Goal: Task Accomplishment & Management: Manage account settings

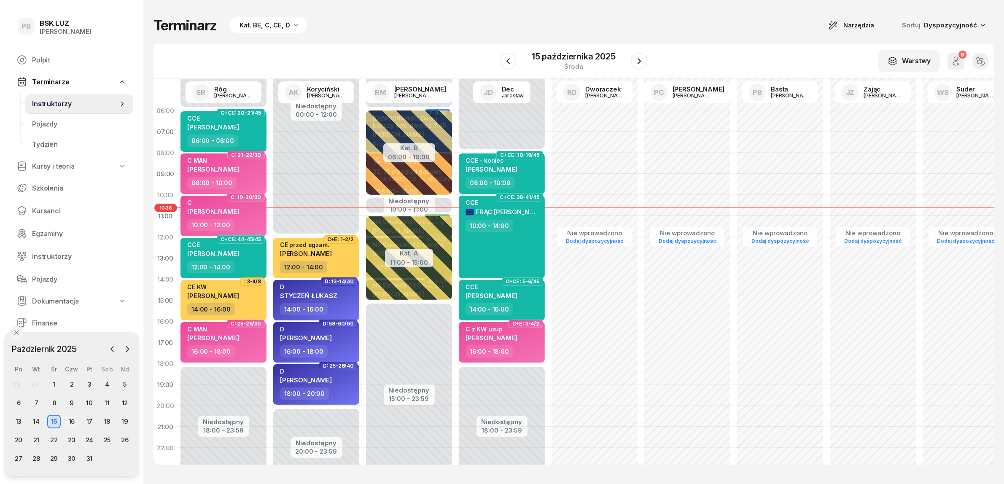
click at [73, 424] on div "16" at bounding box center [71, 421] width 13 height 13
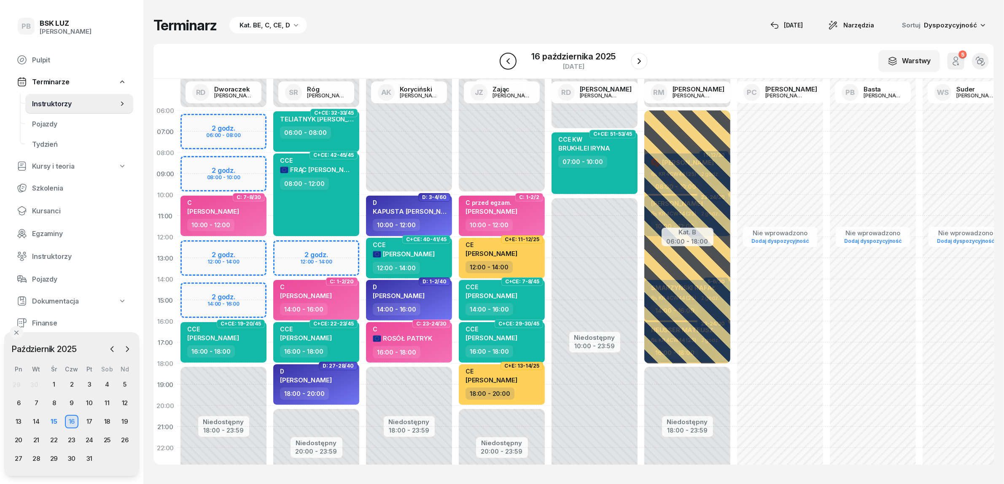
click at [509, 60] on icon "button" at bounding box center [508, 61] width 10 height 10
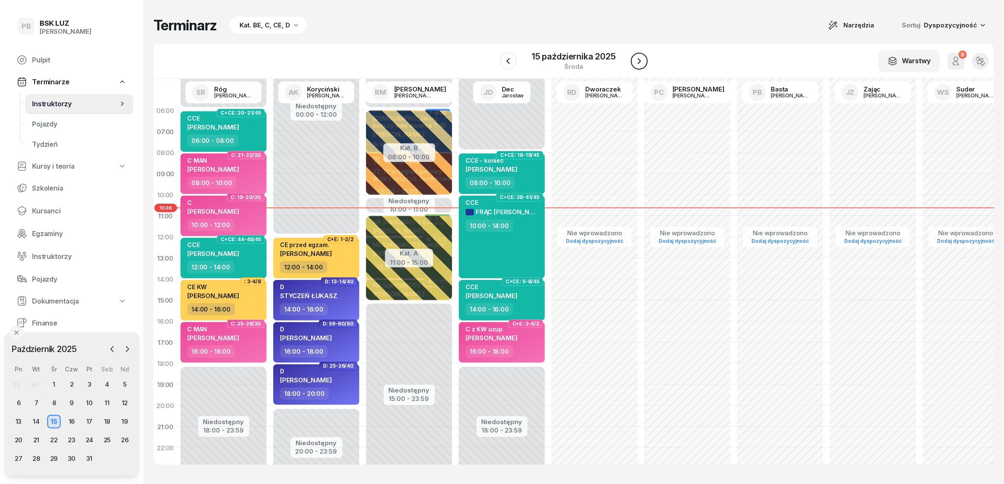
click at [639, 57] on icon "button" at bounding box center [639, 61] width 10 height 10
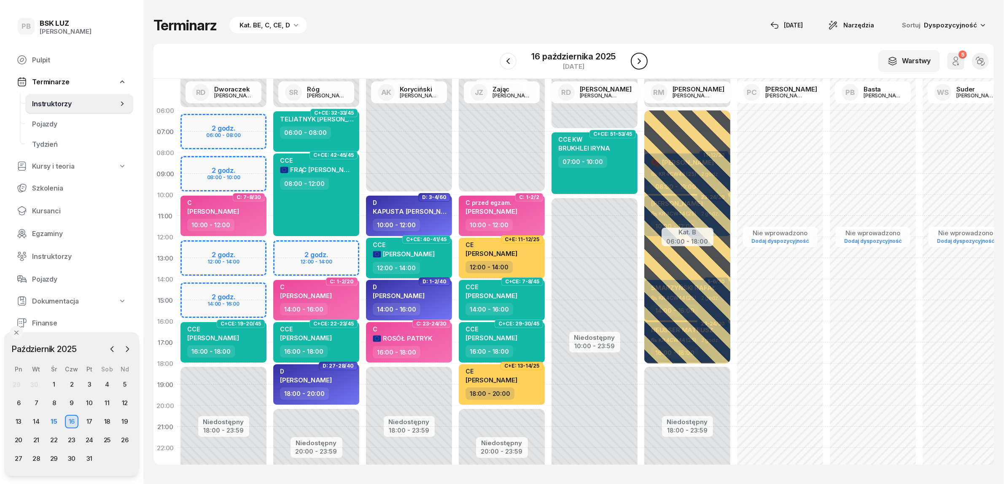
click at [637, 58] on icon "button" at bounding box center [639, 61] width 10 height 10
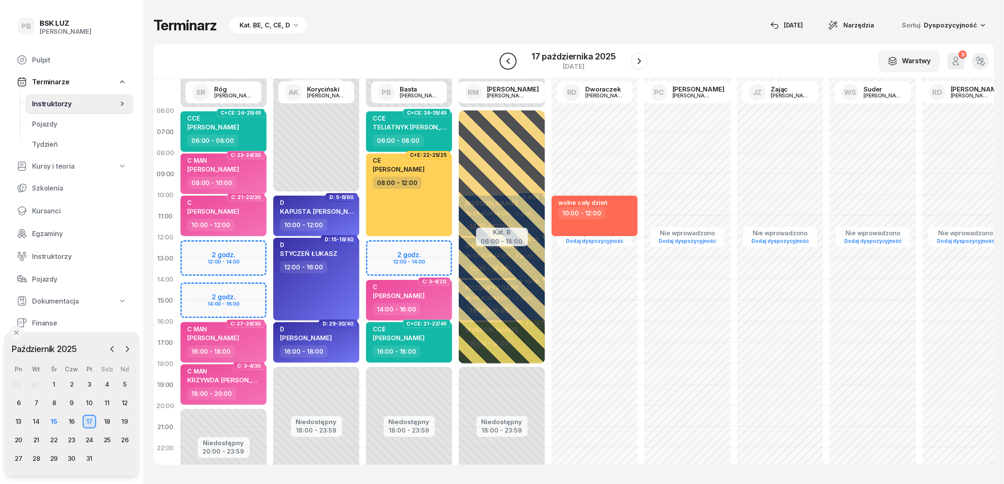
click at [508, 60] on icon "button" at bounding box center [507, 61] width 3 height 6
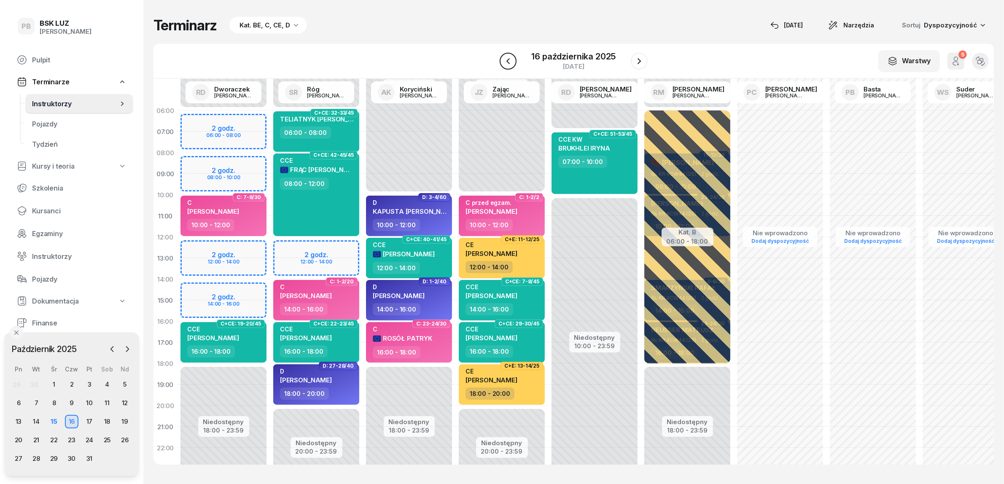
click at [508, 57] on icon "button" at bounding box center [508, 61] width 10 height 10
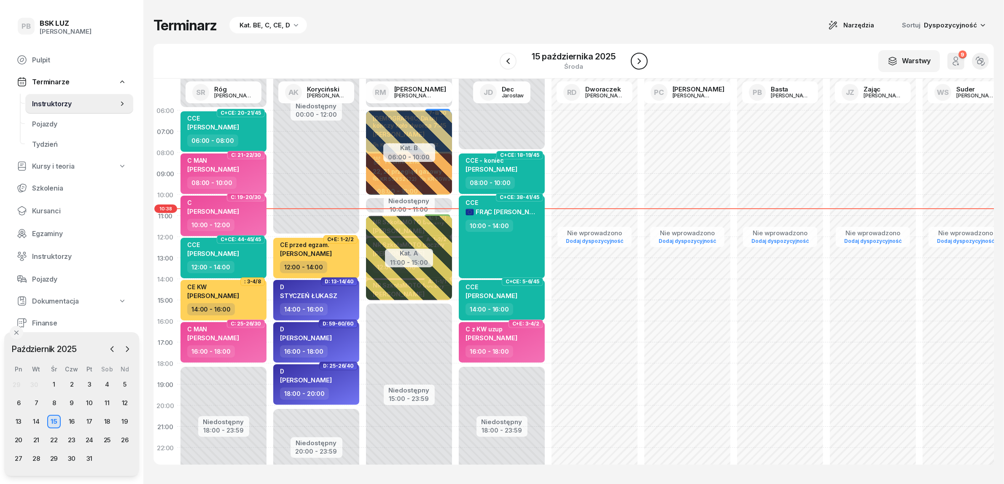
click at [640, 59] on icon "button" at bounding box center [639, 61] width 10 height 10
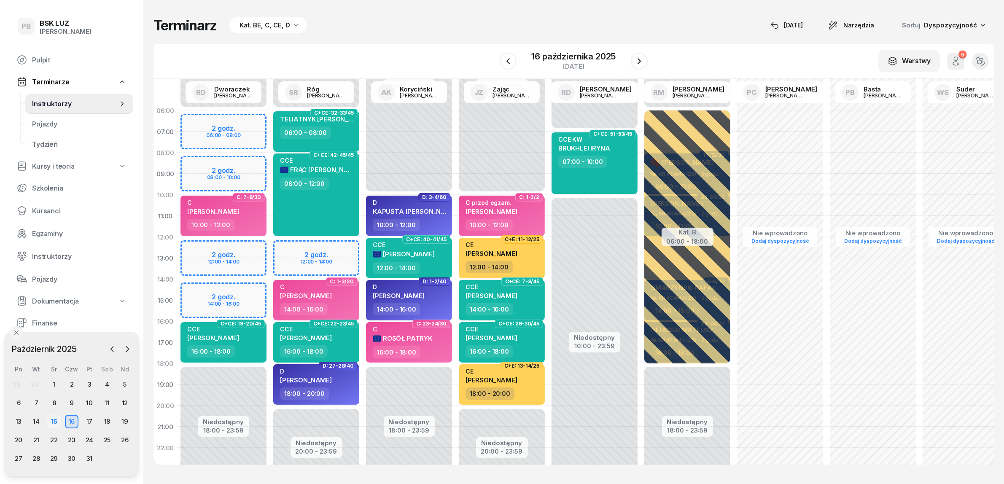
click at [54, 425] on div "15" at bounding box center [53, 421] width 13 height 13
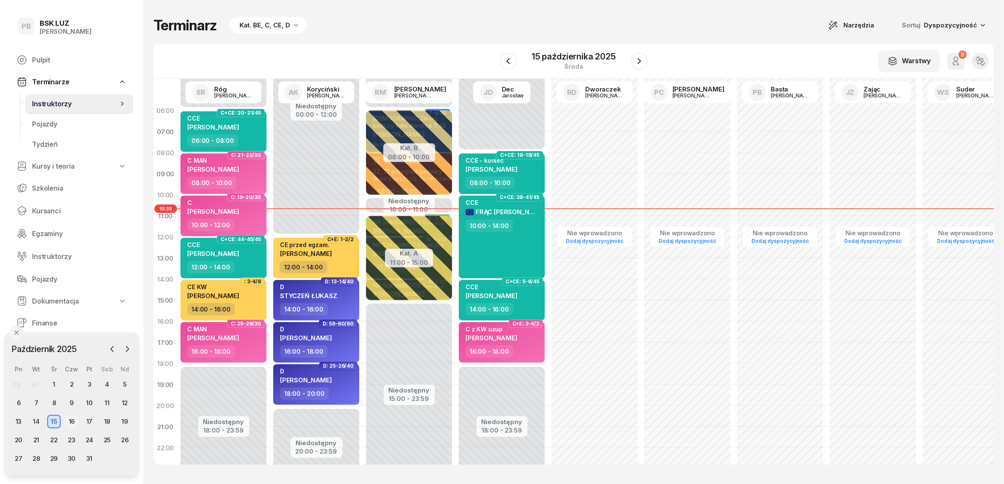
click at [65, 419] on div "16" at bounding box center [71, 421] width 13 height 13
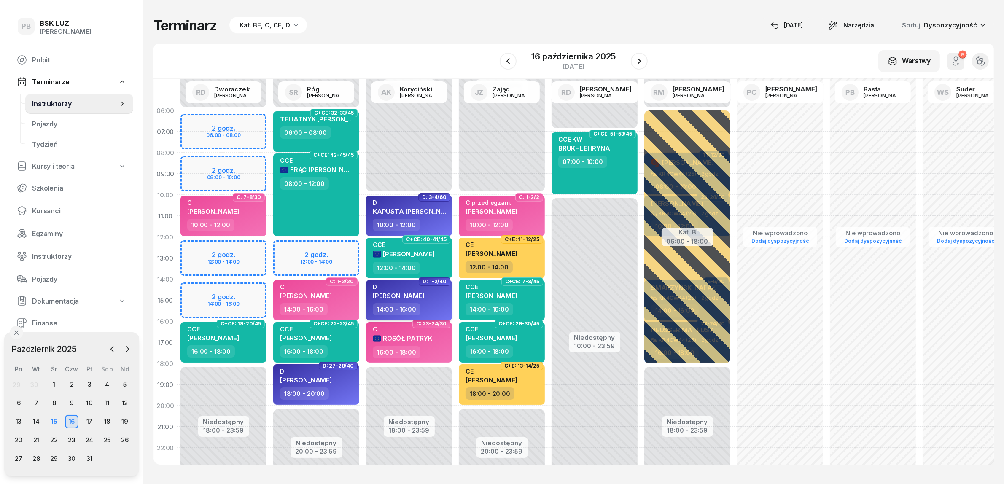
click at [435, 310] on div "14:00 - 16:00" at bounding box center [410, 309] width 74 height 12
select select "14"
select select "16"
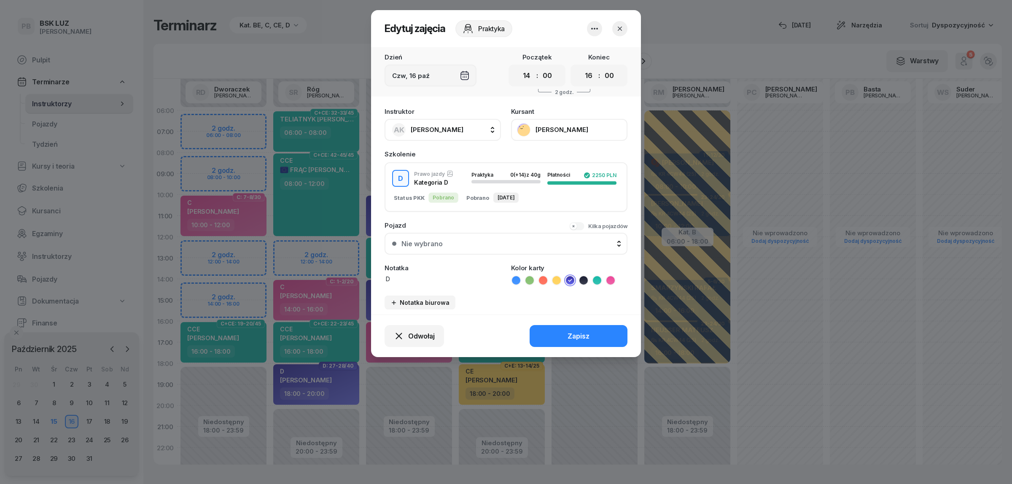
click at [442, 129] on span "[PERSON_NAME]" at bounding box center [437, 130] width 53 height 8
type input "dw"
click at [437, 180] on span "[PERSON_NAME]" at bounding box center [441, 183] width 52 height 8
click at [541, 329] on button "Zapisz" at bounding box center [579, 336] width 98 height 22
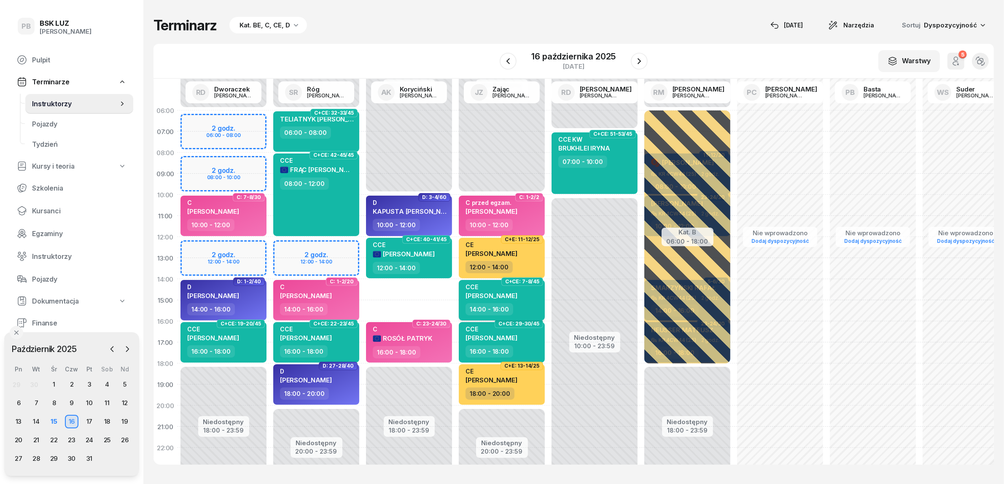
click at [524, 291] on div "CCE OLK [PERSON_NAME]" at bounding box center [503, 293] width 74 height 20
select select "14"
select select "16"
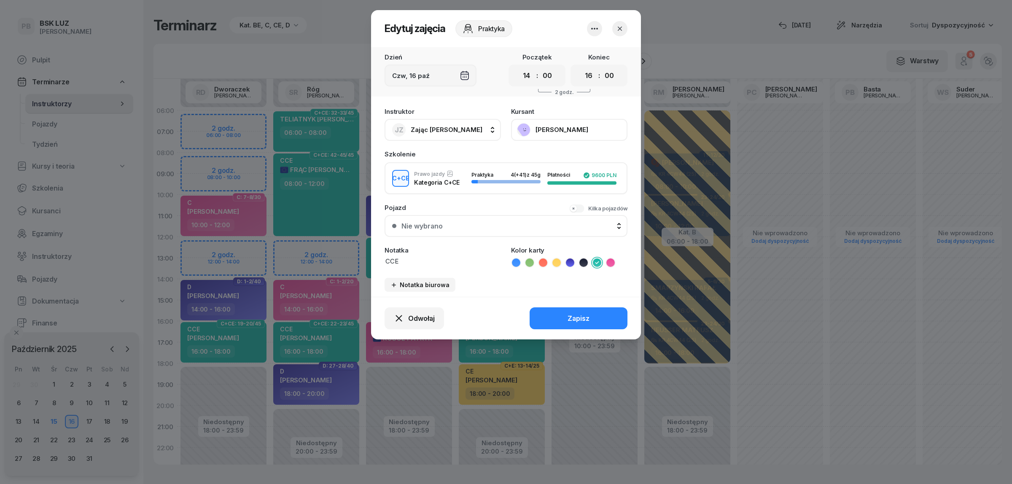
click at [453, 131] on button "JZ Zając [PERSON_NAME]" at bounding box center [443, 130] width 116 height 22
type input "kory"
click at [458, 180] on span "[PERSON_NAME]" at bounding box center [441, 183] width 52 height 8
click at [555, 321] on button "Zapisz" at bounding box center [579, 318] width 98 height 22
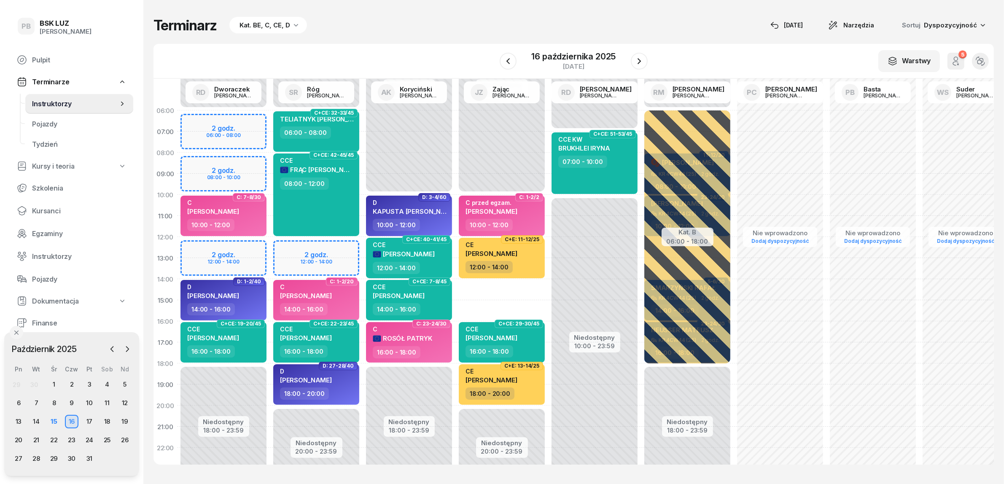
click at [511, 289] on div "Niedostępny 00:00 - 10:00 Niedostępny 20:00 - 23:59 C: 1-2/2 C przed egzam. [PE…" at bounding box center [501, 300] width 93 height 401
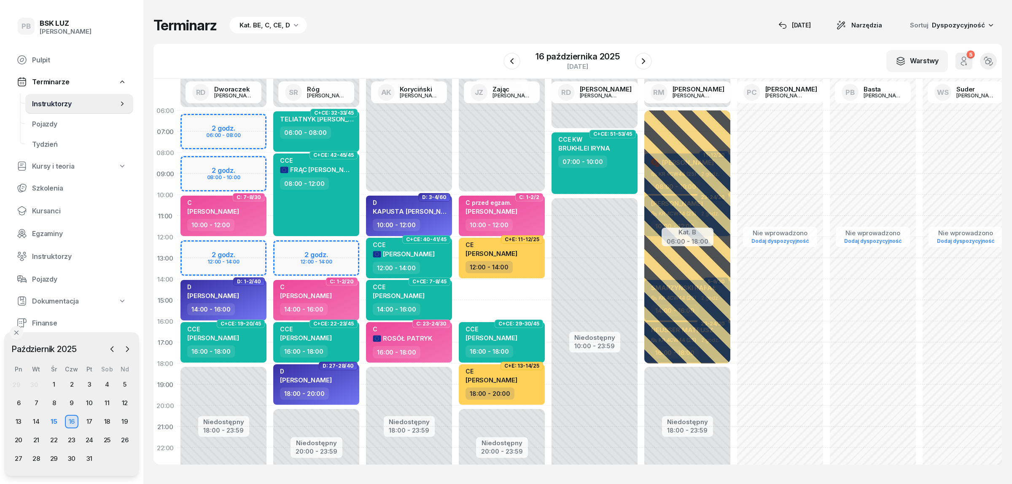
select select "14"
select select "16"
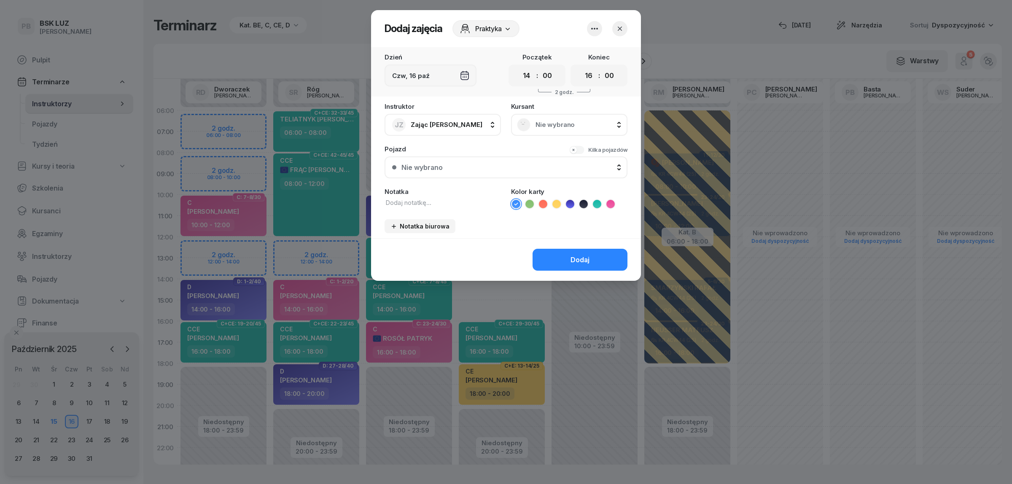
click at [558, 119] on div "Nie wybrano" at bounding box center [569, 124] width 105 height 13
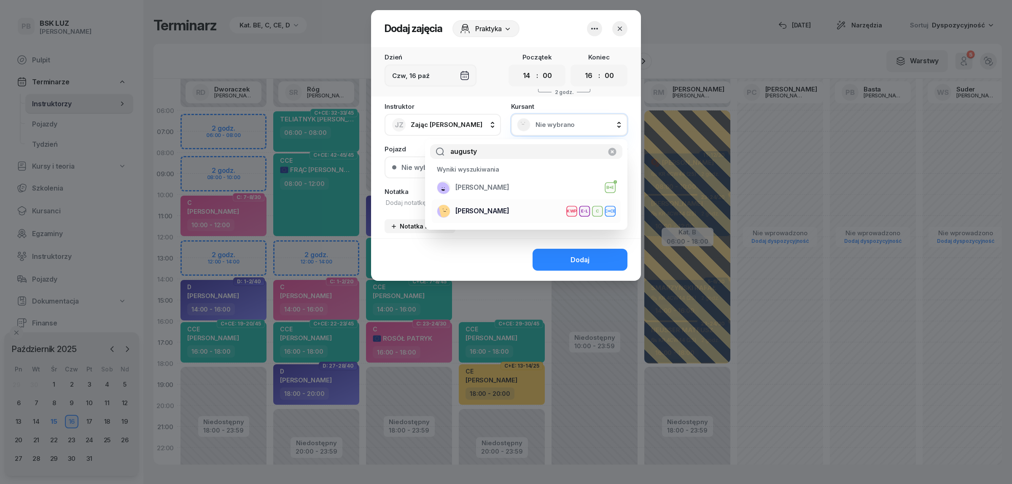
type input "augusty"
click at [529, 218] on div "[PERSON_NAME] E-L C C+CE" at bounding box center [526, 211] width 179 height 13
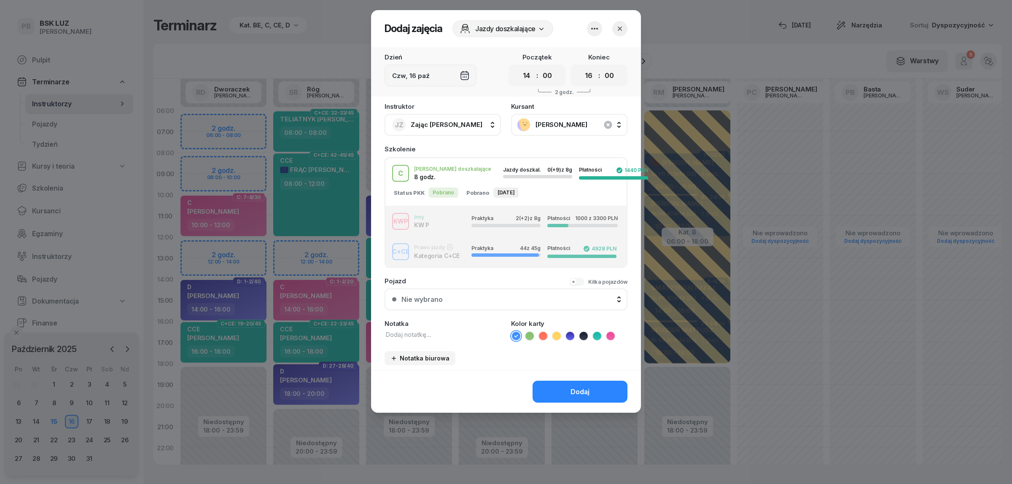
click at [412, 335] on textarea at bounding box center [443, 334] width 116 height 9
type textarea "CE KW"
click at [558, 337] on li at bounding box center [557, 336] width 10 height 10
click at [558, 384] on button "Dodaj" at bounding box center [580, 392] width 95 height 22
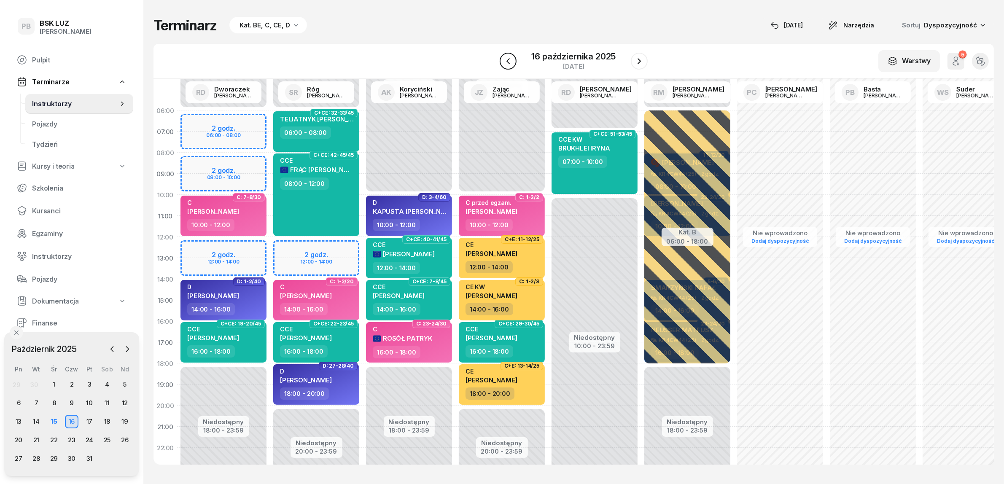
click at [511, 59] on icon "button" at bounding box center [508, 61] width 10 height 10
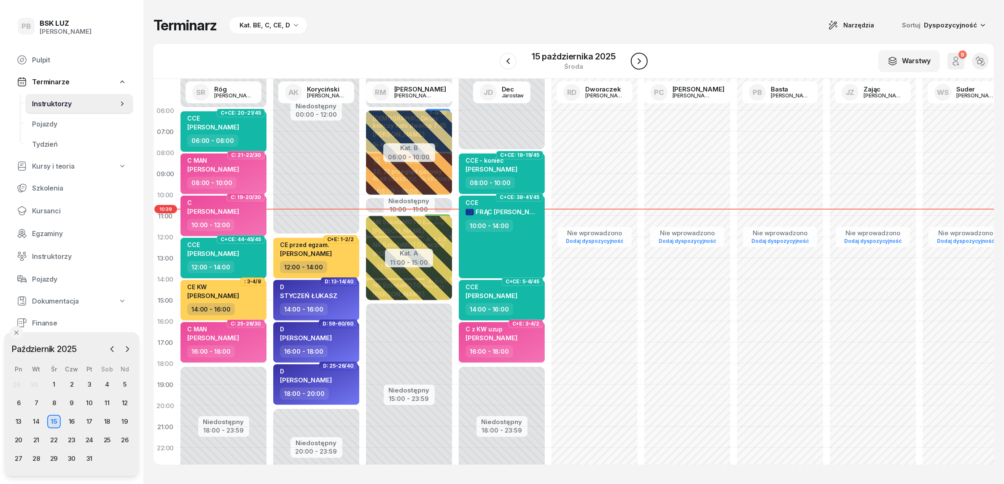
click at [639, 62] on icon "button" at bounding box center [639, 61] width 3 height 6
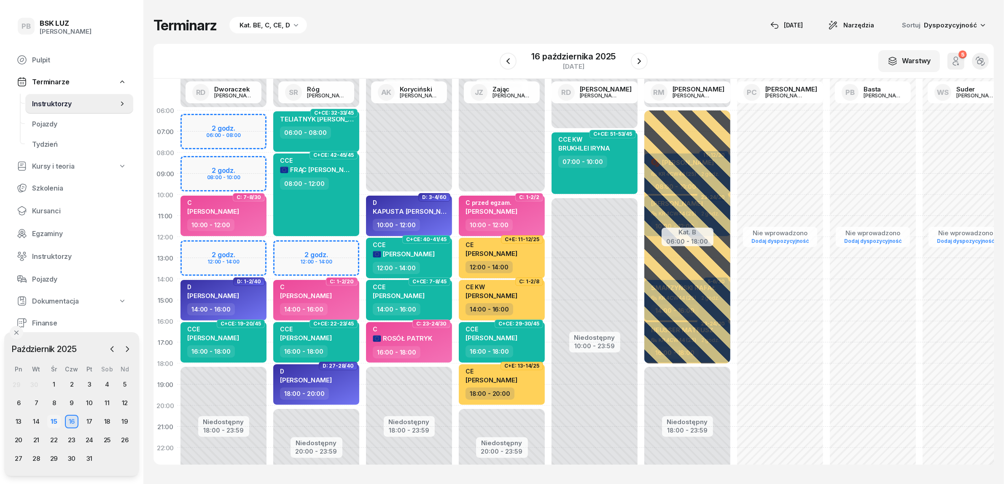
click at [58, 424] on div "15" at bounding box center [53, 421] width 13 height 13
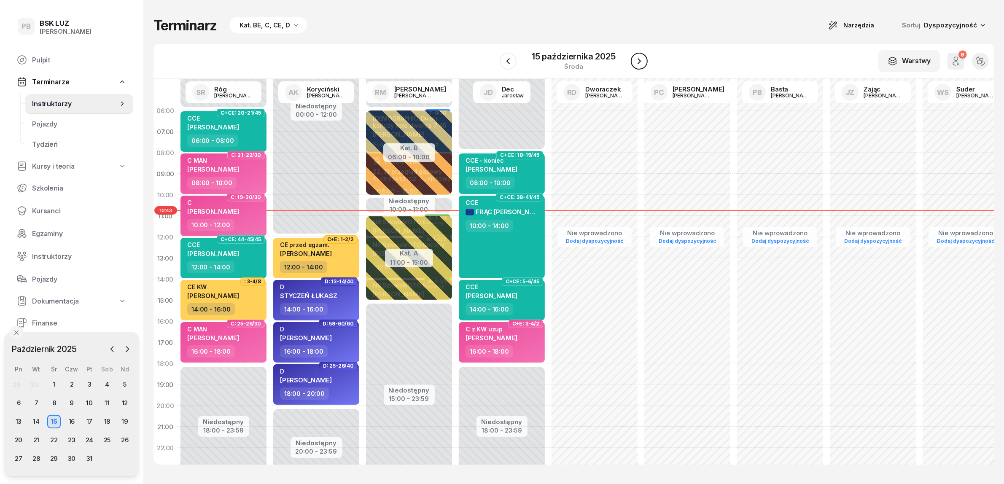
click at [643, 61] on icon "button" at bounding box center [639, 61] width 10 height 10
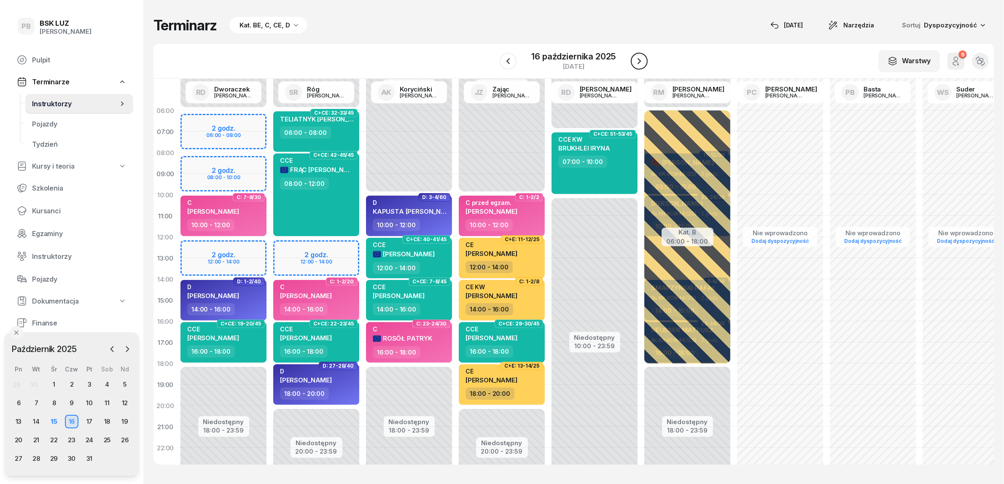
click at [643, 61] on icon "button" at bounding box center [639, 61] width 10 height 10
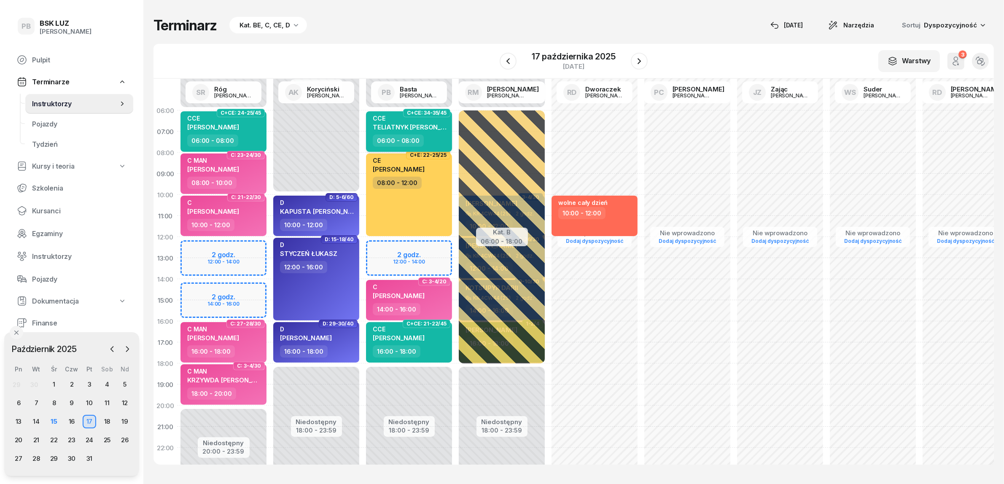
click at [437, 126] on span "TELIATNYK [PERSON_NAME]" at bounding box center [417, 127] width 89 height 8
select select "06"
select select "08"
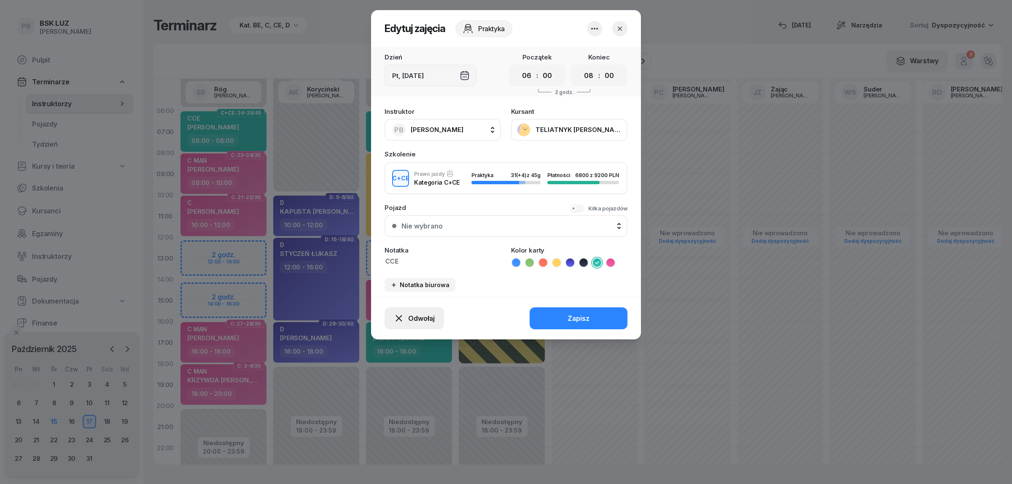
click at [424, 315] on span "Odwołaj" at bounding box center [421, 319] width 27 height 8
click at [413, 267] on div "Kursant odwołał" at bounding box center [399, 267] width 50 height 8
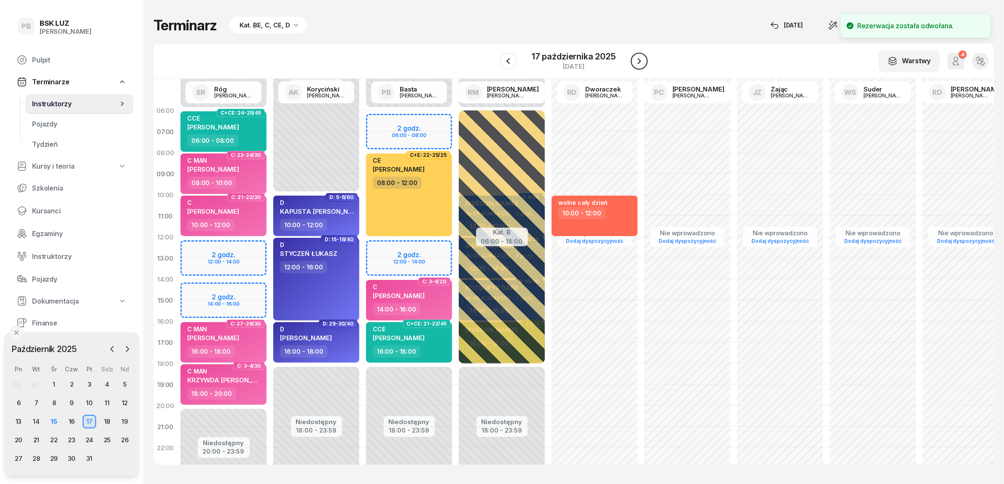
click at [637, 64] on icon "button" at bounding box center [639, 61] width 10 height 10
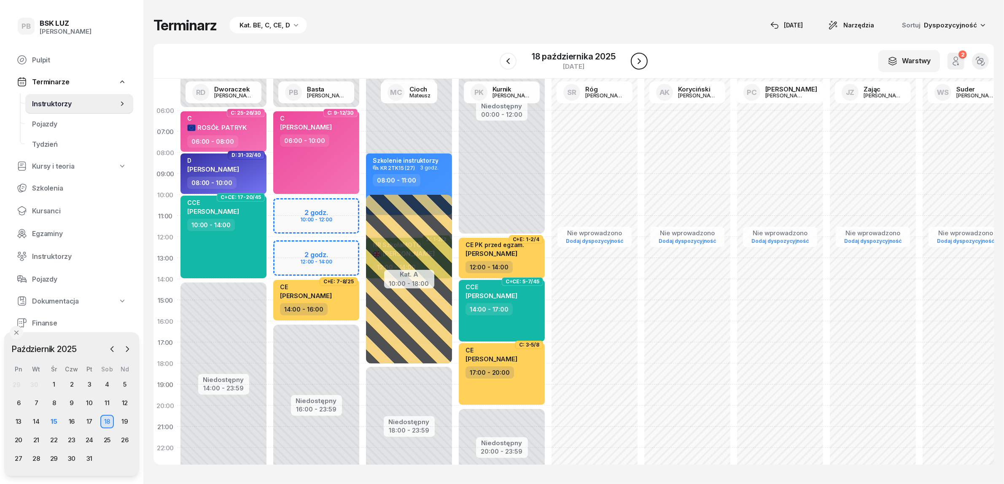
click at [639, 59] on icon "button" at bounding box center [639, 61] width 3 height 6
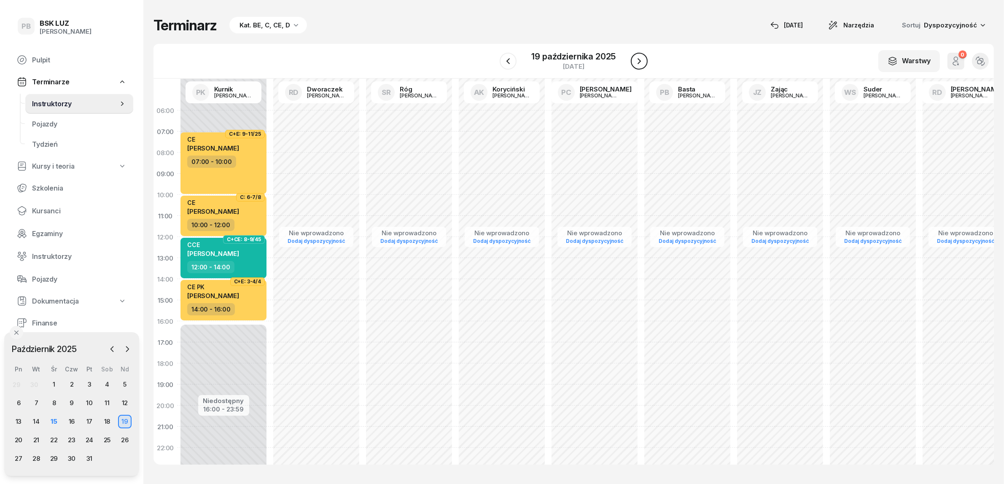
click at [639, 59] on icon "button" at bounding box center [639, 61] width 3 height 6
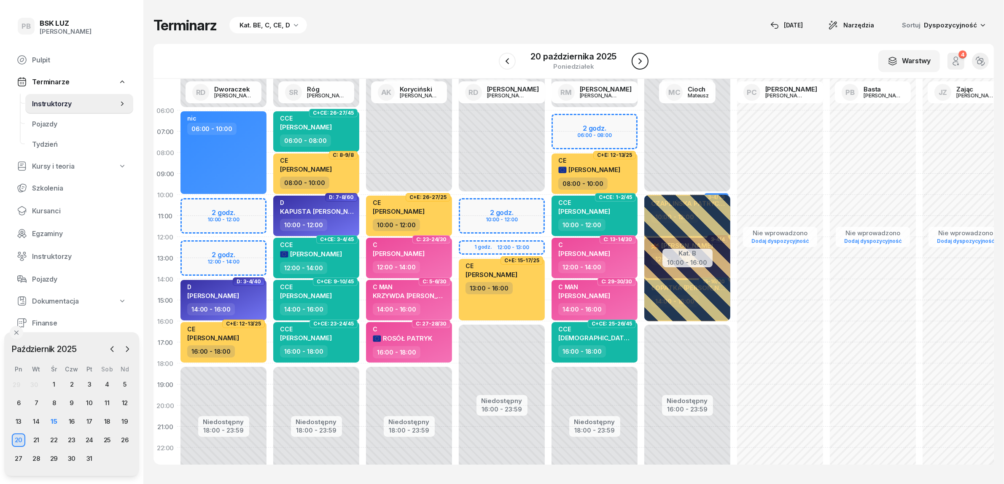
click at [641, 63] on icon "button" at bounding box center [640, 61] width 10 height 10
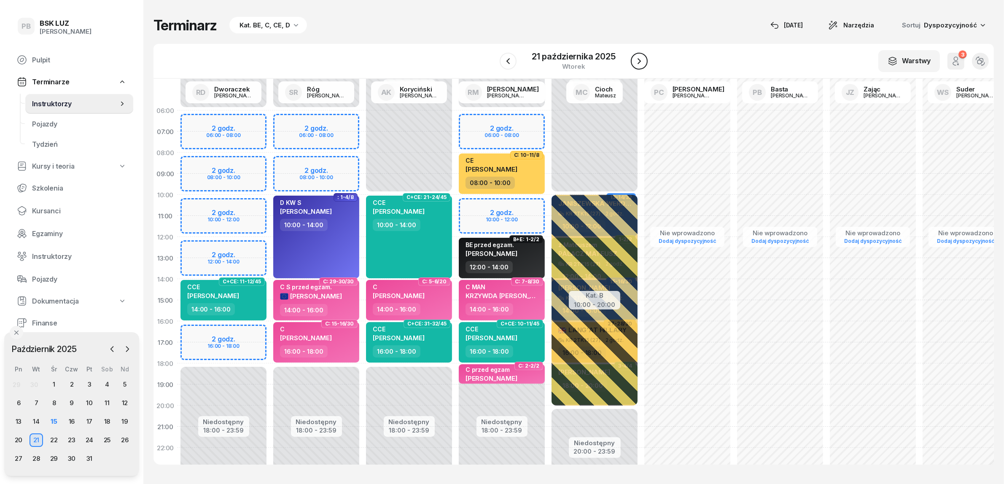
click at [641, 63] on icon "button" at bounding box center [639, 61] width 10 height 10
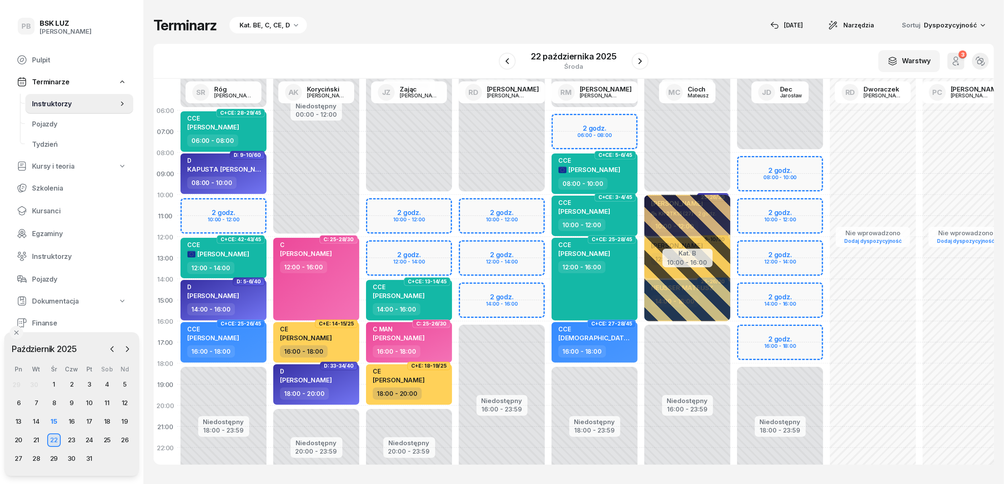
click at [614, 119] on div "Niedostępny 00:00 - 06:00 Niedostępny 18:00 - 23:59 2 godz. 06:00 - 08:00 C+CE:…" at bounding box center [594, 300] width 93 height 401
select select "06"
select select "08"
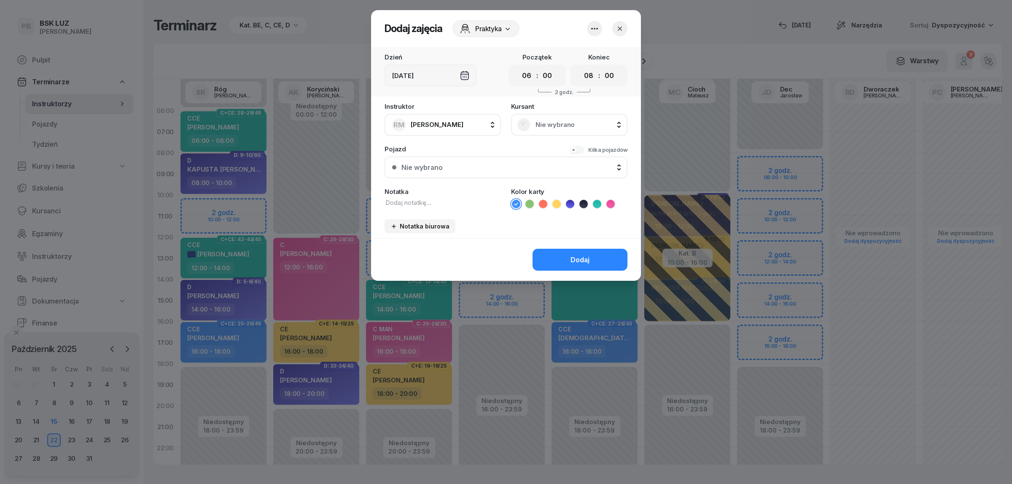
click at [583, 121] on span "Nie wybrano" at bounding box center [579, 125] width 86 height 8
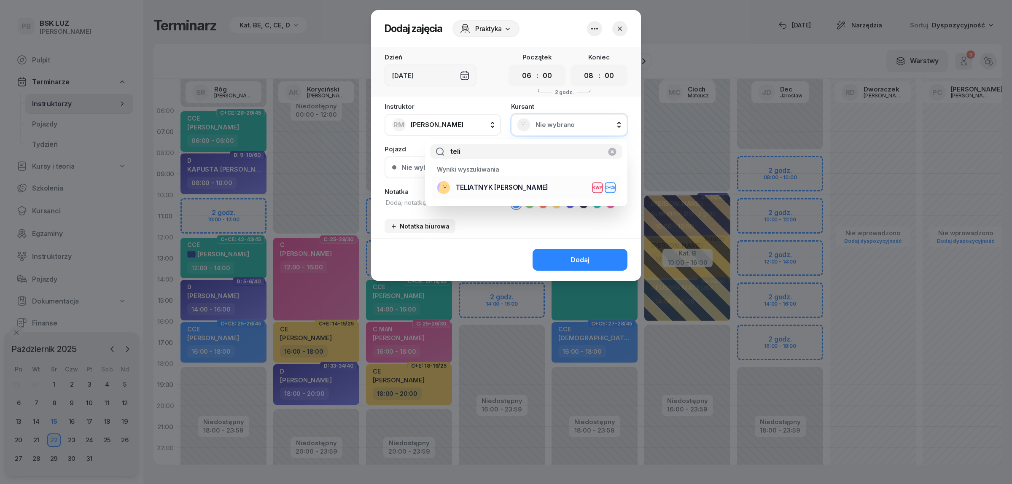
type input "teli"
click at [513, 184] on span "TELIATNYK [PERSON_NAME]" at bounding box center [501, 187] width 93 height 8
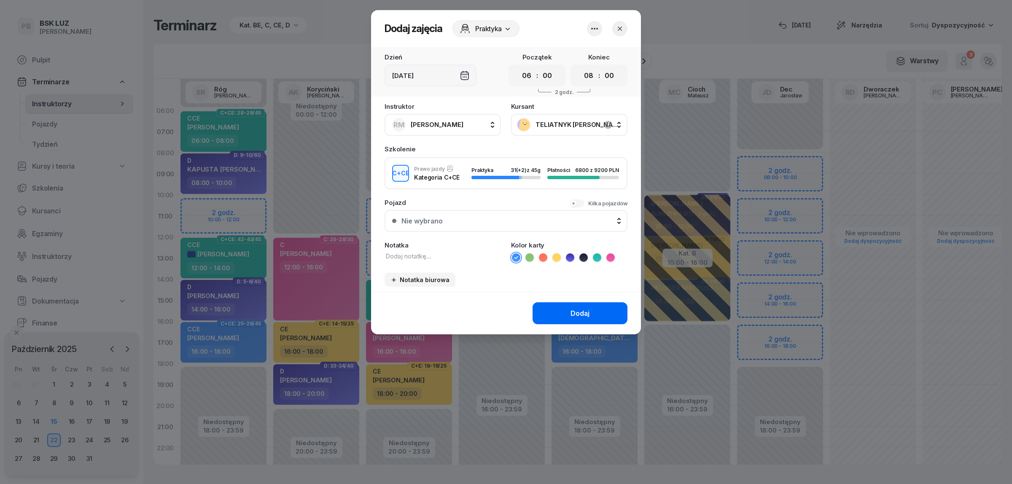
click at [570, 306] on button "Dodaj" at bounding box center [580, 313] width 95 height 22
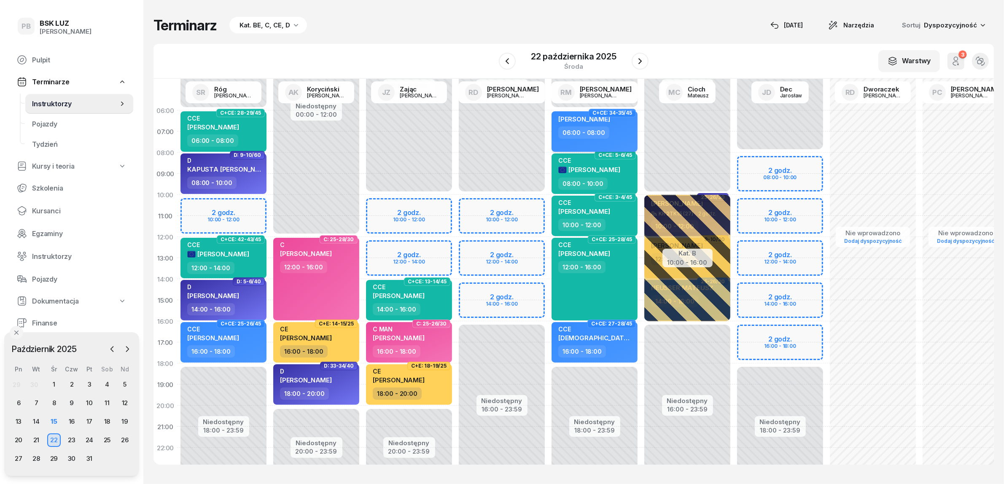
click at [618, 138] on div "06:00 - 08:00" at bounding box center [595, 133] width 74 height 12
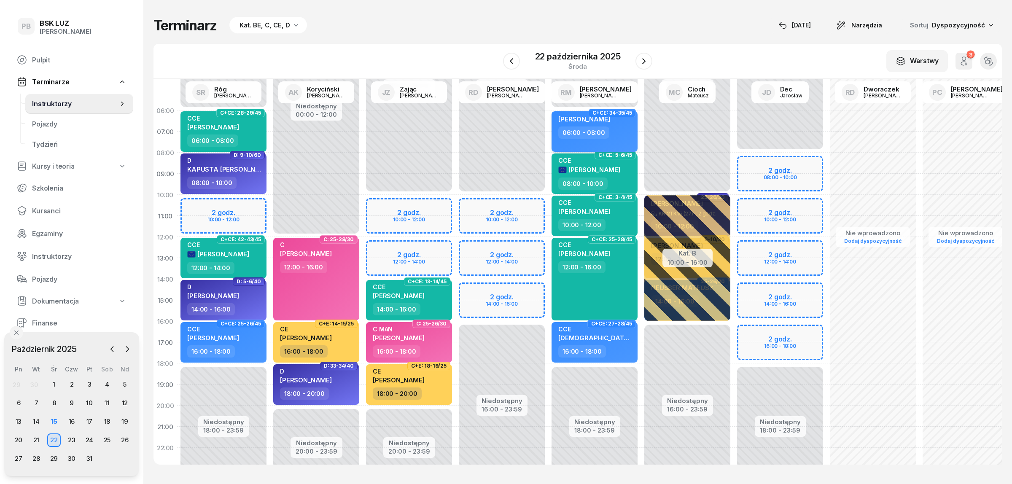
select select "06"
select select "08"
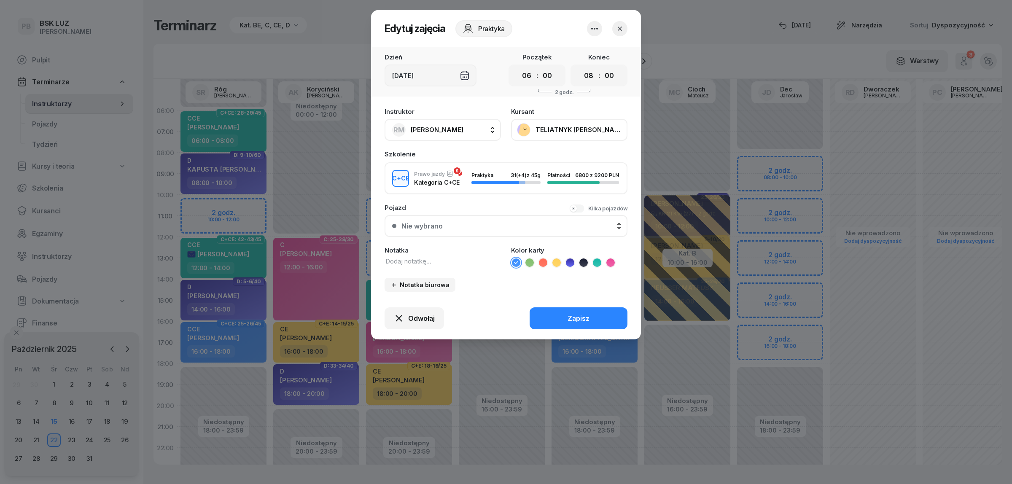
click at [599, 258] on icon at bounding box center [597, 262] width 8 height 8
click at [574, 310] on button "Zapisz" at bounding box center [579, 318] width 98 height 22
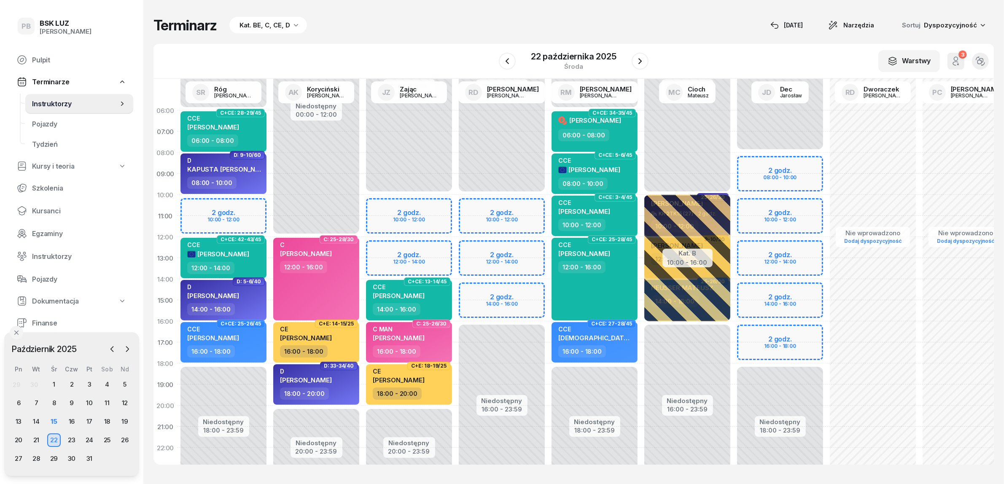
click at [636, 29] on div "Terminarz Kat. BE, C, CE, D [DATE] Narzędzia Sortuj Dyspozycyjność" at bounding box center [573, 25] width 840 height 17
click at [508, 58] on icon "button" at bounding box center [507, 61] width 10 height 10
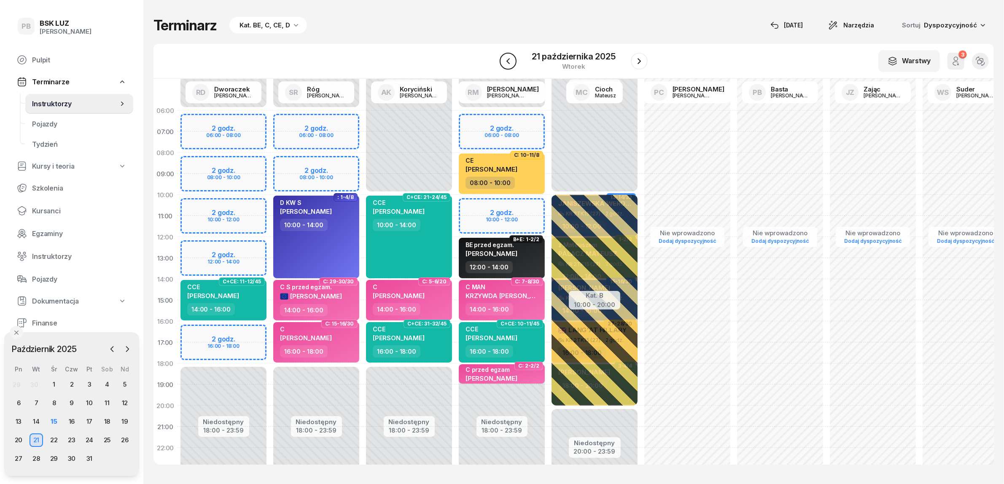
click at [508, 58] on icon "button" at bounding box center [508, 61] width 10 height 10
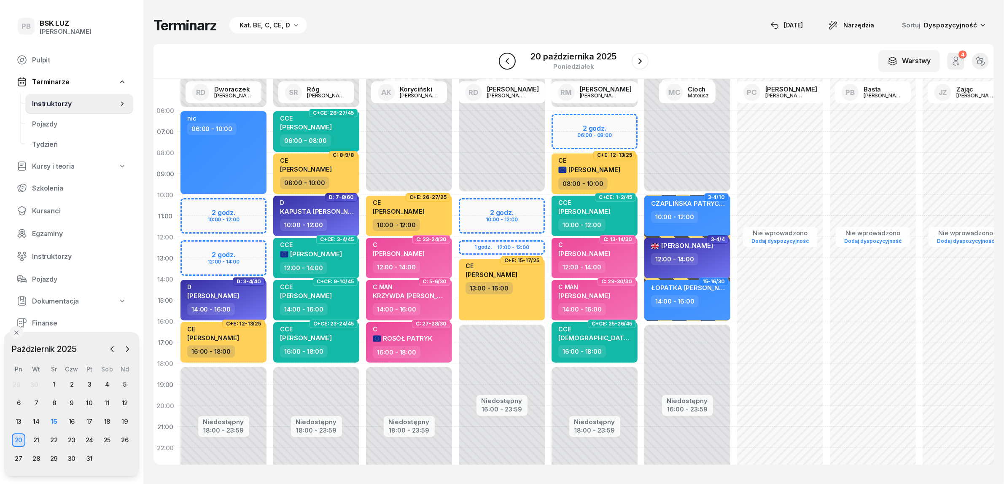
click at [508, 58] on icon "button" at bounding box center [506, 61] width 3 height 6
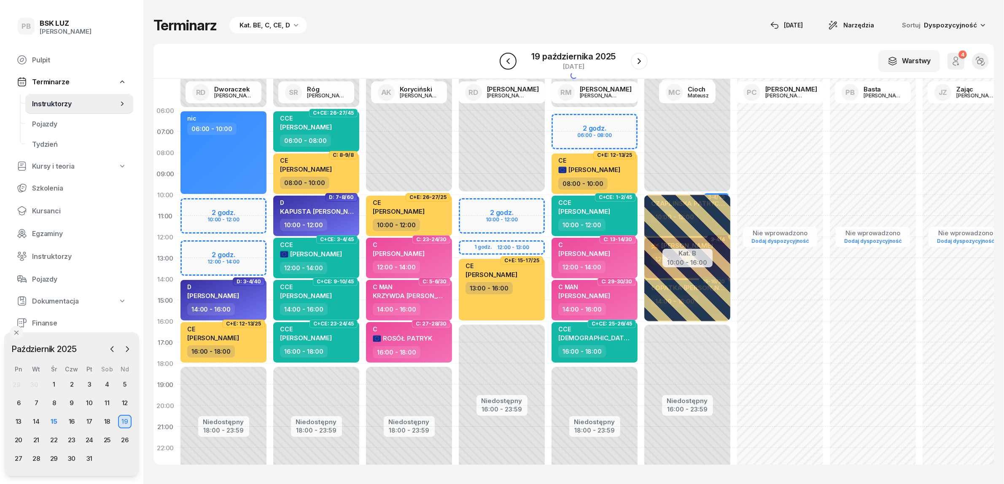
click at [508, 58] on icon "button" at bounding box center [508, 61] width 10 height 10
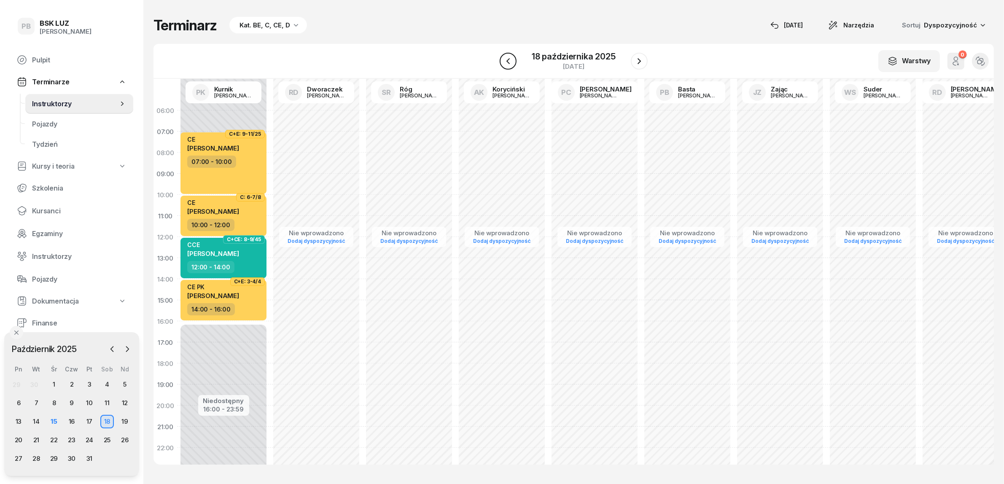
click at [508, 58] on icon "button" at bounding box center [508, 61] width 10 height 10
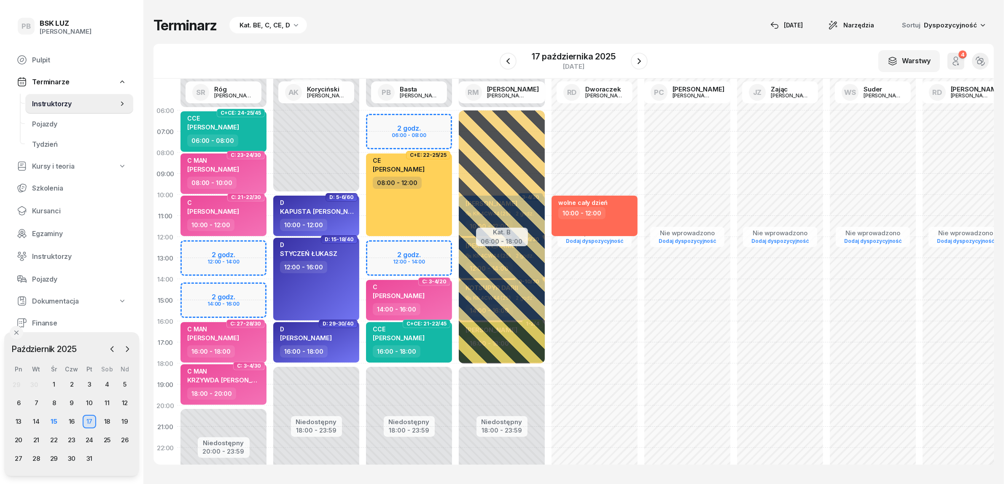
click at [387, 48] on div "W Wybierz AK [PERSON_NAME] BP [PERSON_NAME] DP [PERSON_NAME] GS [PERSON_NAME] I…" at bounding box center [573, 61] width 840 height 35
click at [68, 417] on div "16" at bounding box center [71, 421] width 13 height 13
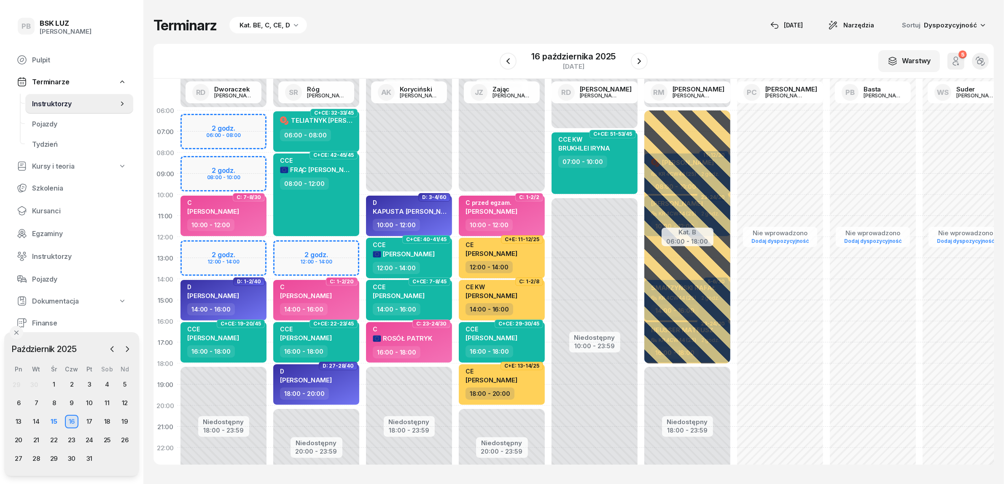
click at [414, 51] on div "W Wybierz AK [PERSON_NAME] BP [PERSON_NAME] DP [PERSON_NAME] GS [PERSON_NAME] I…" at bounding box center [573, 61] width 840 height 35
click at [55, 420] on div "15" at bounding box center [53, 421] width 13 height 13
click at [87, 423] on div "17" at bounding box center [89, 421] width 13 height 13
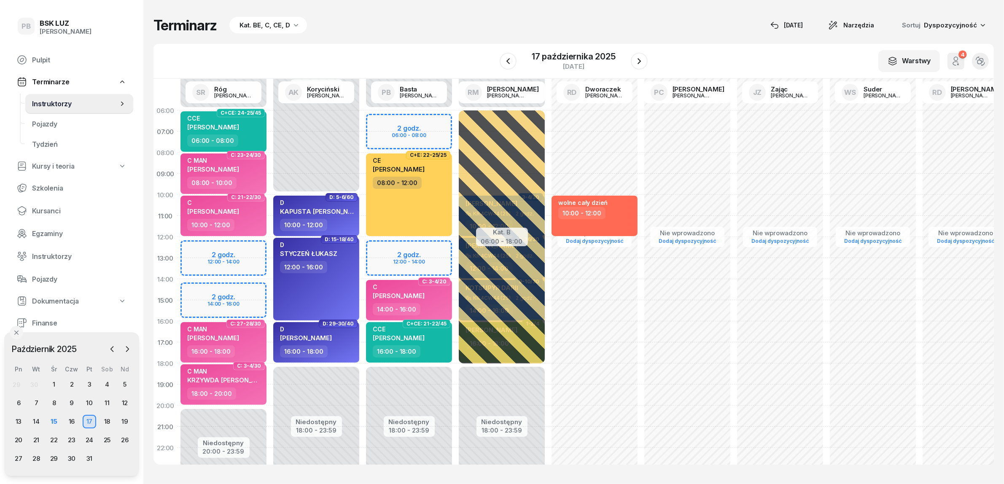
click at [389, 17] on div "Terminarz Kat. BE, C, CE, D [DATE] Narzędzia Sortuj Dyspozycyjność" at bounding box center [573, 25] width 840 height 17
click at [513, 66] on button "button" at bounding box center [508, 61] width 17 height 17
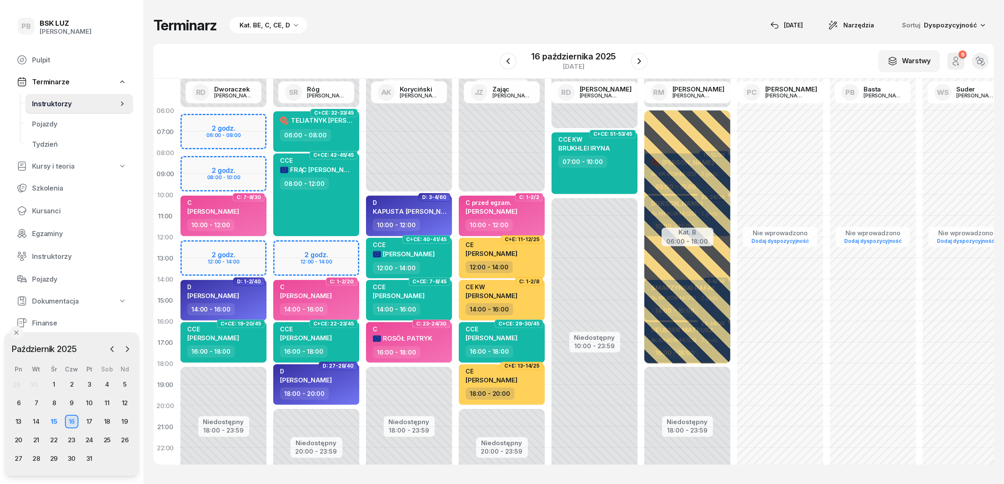
click at [467, 36] on div "Terminarz Kat. BE, C, CE, D [DATE] Narzędzia Sortuj Dyspozycyjność W Wybierz AK…" at bounding box center [573, 241] width 840 height 482
click at [503, 24] on div "Terminarz Kat. BE, C, CE, D [DATE] Narzędzia Sortuj Dyspozycyjność" at bounding box center [573, 25] width 840 height 17
click at [483, 21] on div "Terminarz Kat. BE, C, CE, D [DATE] Narzędzia Sortuj Dyspozycyjność" at bounding box center [573, 25] width 840 height 17
click at [454, 26] on div "Terminarz Kat. BE, C, CE, D [DATE] Narzędzia Sortuj Dyspozycyjność" at bounding box center [573, 25] width 840 height 17
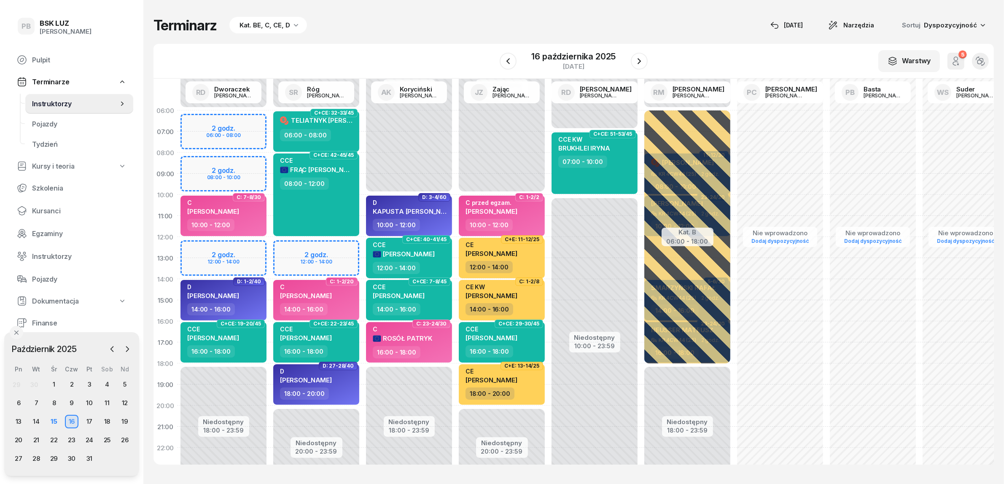
click at [495, 32] on div "Terminarz Kat. BE, C, CE, D [DATE] Narzędzia Sortuj Dyspozycyjność" at bounding box center [573, 25] width 840 height 17
click at [422, 35] on div "Terminarz Kat. BE, C, CE, D [DATE] Narzędzia Sortuj Dyspozycyjność W Wybierz AK…" at bounding box center [573, 241] width 840 height 482
click at [395, 30] on div "Terminarz Kat. BE, C, CE, D [DATE] Narzędzia Sortuj Dyspozycyjność" at bounding box center [573, 25] width 840 height 17
click at [415, 44] on div "W Wybierz AK [PERSON_NAME] BP [PERSON_NAME] DP [PERSON_NAME] GS [PERSON_NAME] I…" at bounding box center [573, 61] width 840 height 35
click at [455, 32] on div "Terminarz Kat. BE, C, CE, D [DATE] Narzędzia Sortuj Dyspozycyjność" at bounding box center [573, 25] width 840 height 17
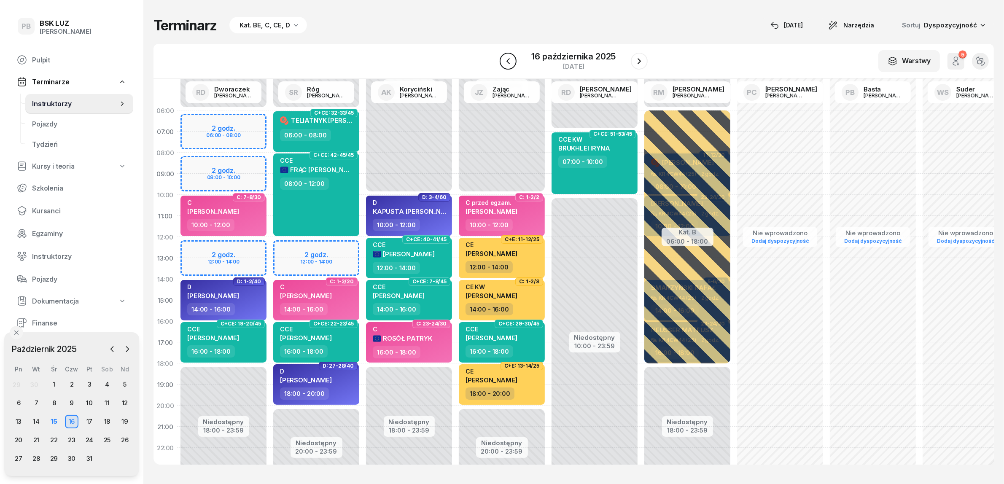
click at [504, 54] on button "button" at bounding box center [508, 61] width 17 height 17
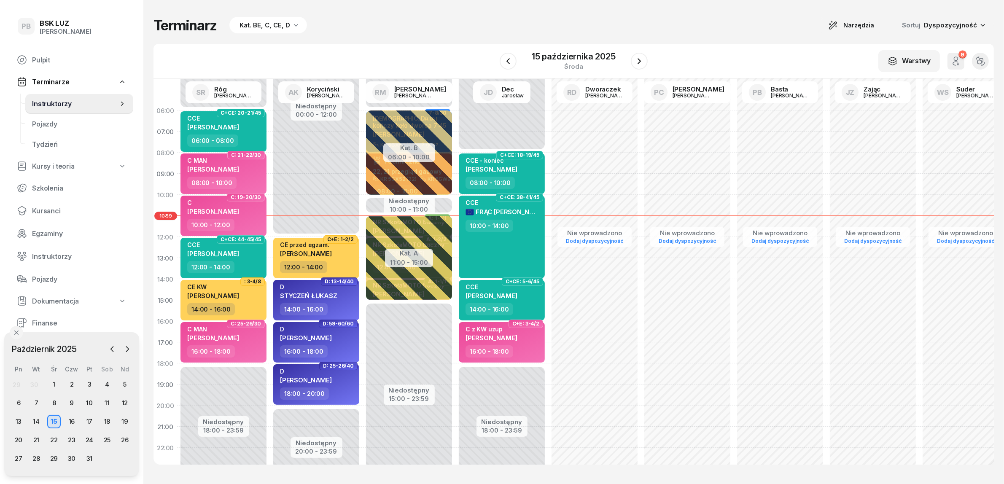
click at [58, 422] on div "15" at bounding box center [53, 421] width 13 height 13
click at [633, 59] on button "button" at bounding box center [639, 61] width 17 height 17
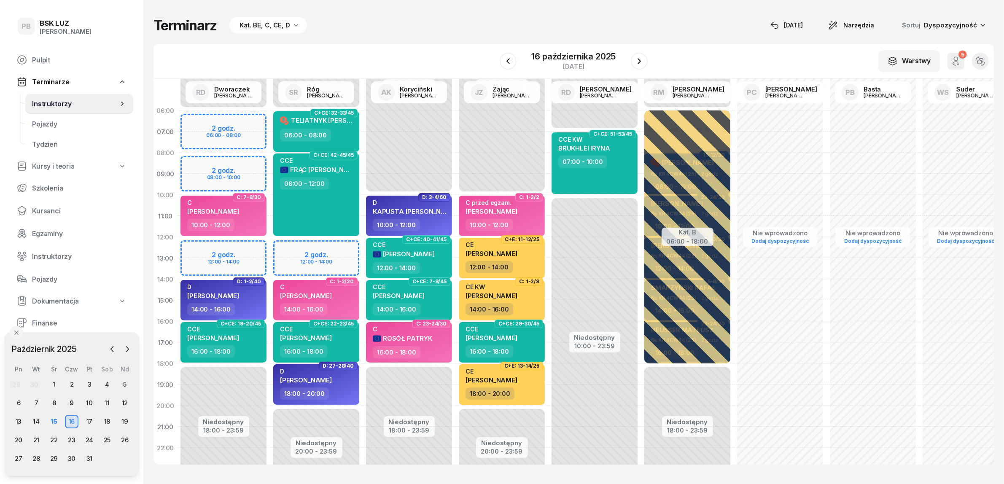
click at [264, 27] on div "Kat. BE, C, CE, D" at bounding box center [265, 25] width 51 height 10
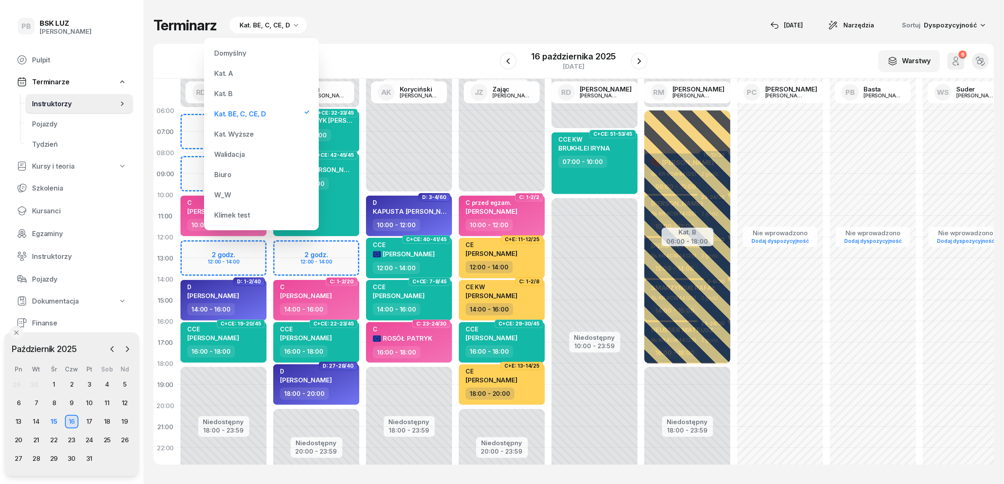
click at [235, 93] on div "Kat. B" at bounding box center [261, 93] width 101 height 17
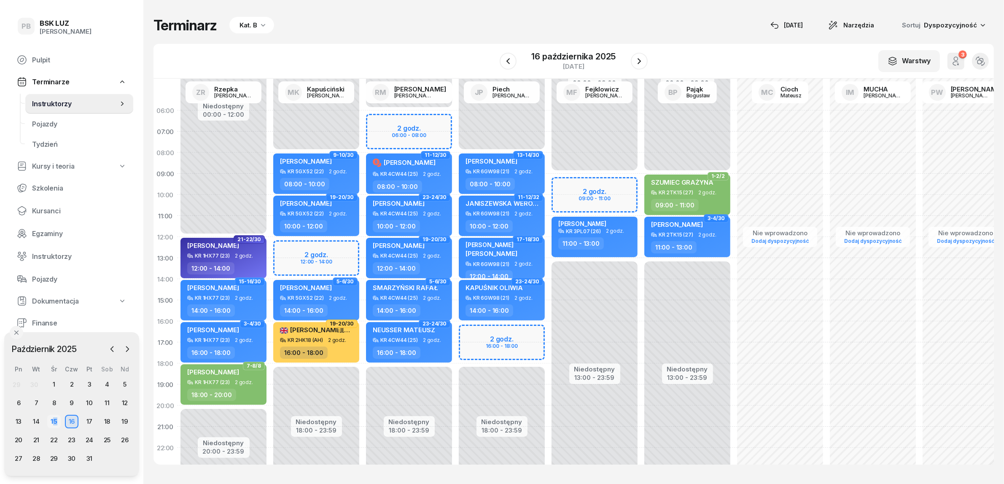
click at [55, 420] on div "15" at bounding box center [53, 421] width 13 height 13
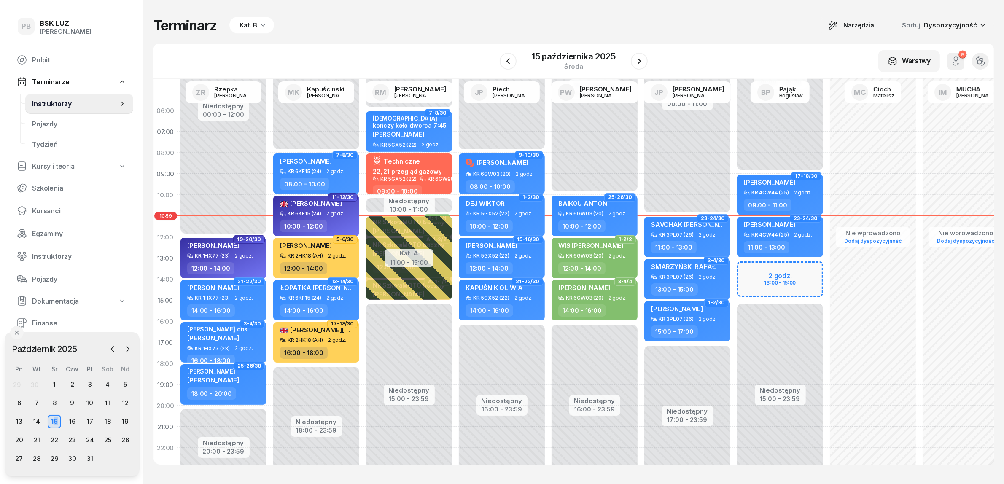
click at [254, 22] on div "Kat. B" at bounding box center [249, 25] width 18 height 10
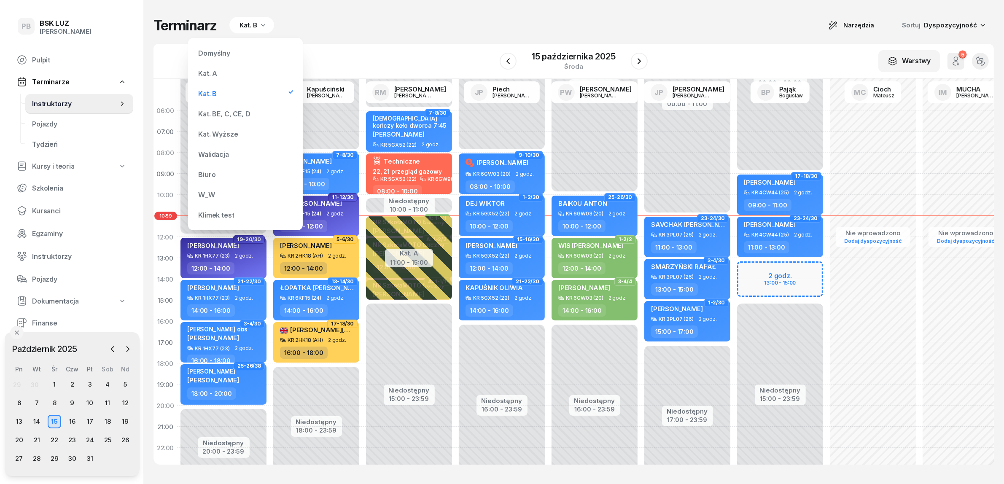
click at [230, 115] on div "Kat. BE, C, CE, D" at bounding box center [224, 113] width 52 height 7
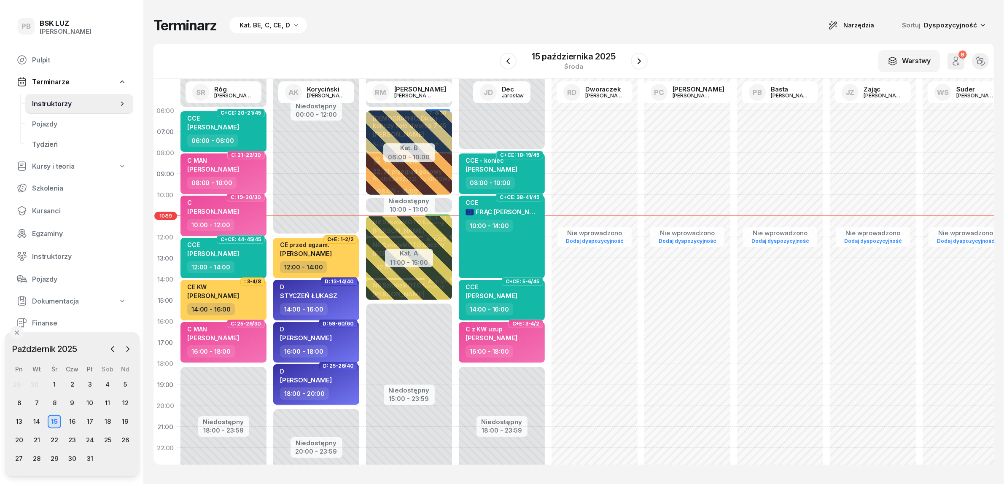
click at [349, 33] on div "Terminarz Kat. BE, C, CE, D Narzędzia Sortuj Dyspozycyjność" at bounding box center [573, 25] width 840 height 17
click at [269, 26] on div "Kat. BE, C, CE, D" at bounding box center [265, 25] width 51 height 10
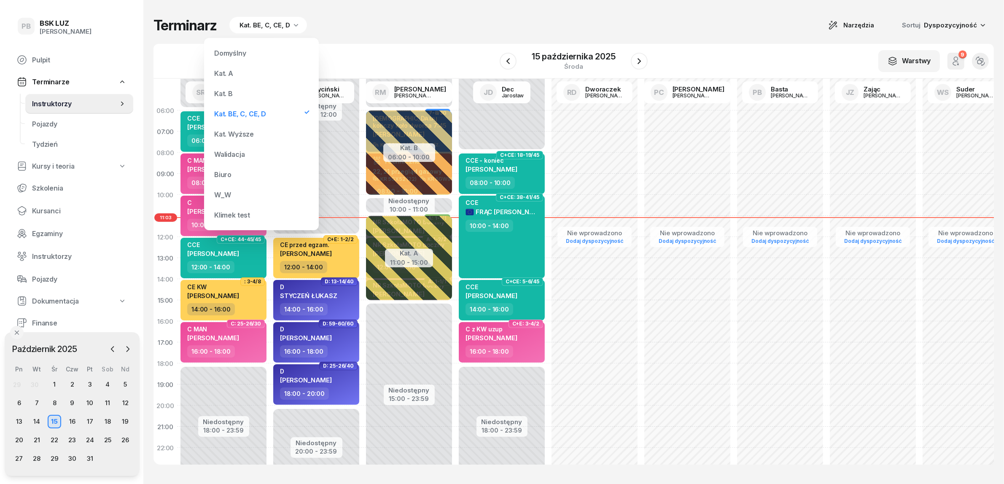
click at [245, 91] on div "Kat. B" at bounding box center [261, 93] width 101 height 17
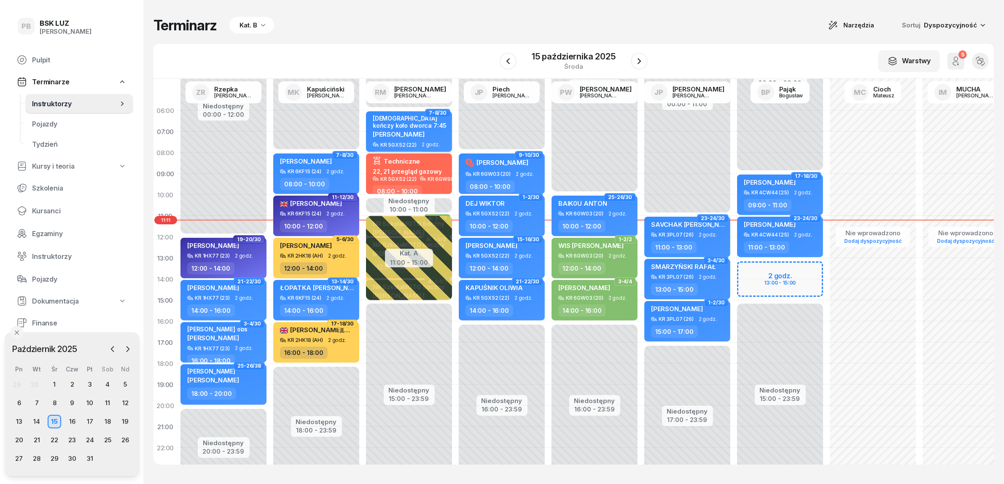
click at [412, 35] on div "Terminarz Kat. B Narzędzia Sortuj Dyspozycyjność W Wybierz AK [PERSON_NAME] BP …" at bounding box center [573, 241] width 840 height 482
click at [243, 24] on div "Kat. B" at bounding box center [249, 25] width 18 height 10
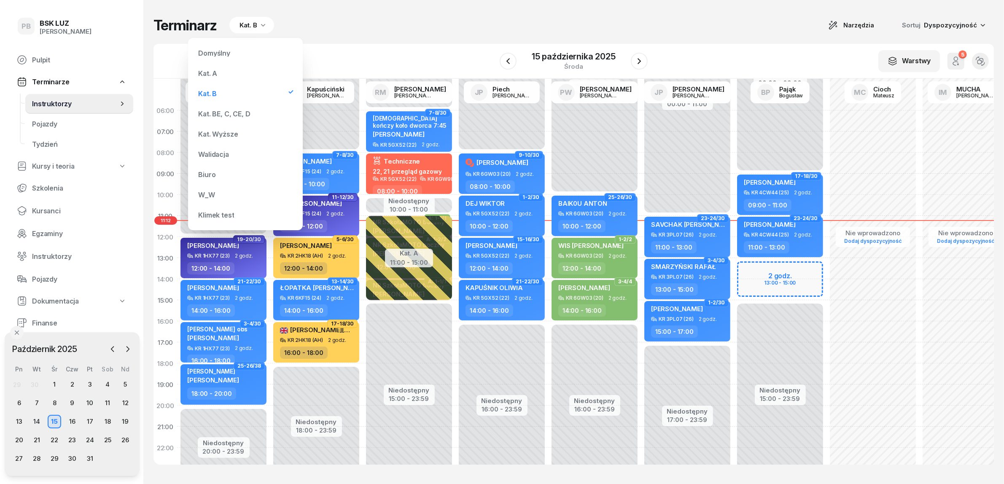
click at [240, 108] on div "Kat. BE, C, CE, D" at bounding box center [245, 113] width 101 height 17
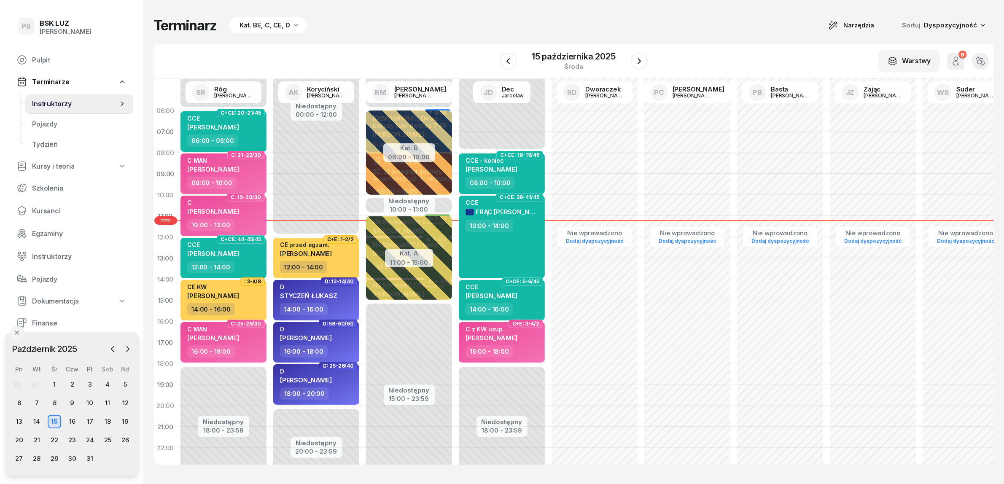
click at [376, 38] on div "Terminarz Kat. BE, C, CE, D Narzędzia Sortuj Dyspozycyjność W Wybierz AK [PERSO…" at bounding box center [573, 241] width 840 height 482
click at [468, 46] on div "W Wybierz AK [PERSON_NAME] BP [PERSON_NAME] DP [PERSON_NAME] GS [PERSON_NAME] I…" at bounding box center [573, 61] width 840 height 35
click at [87, 417] on div "17" at bounding box center [89, 421] width 13 height 13
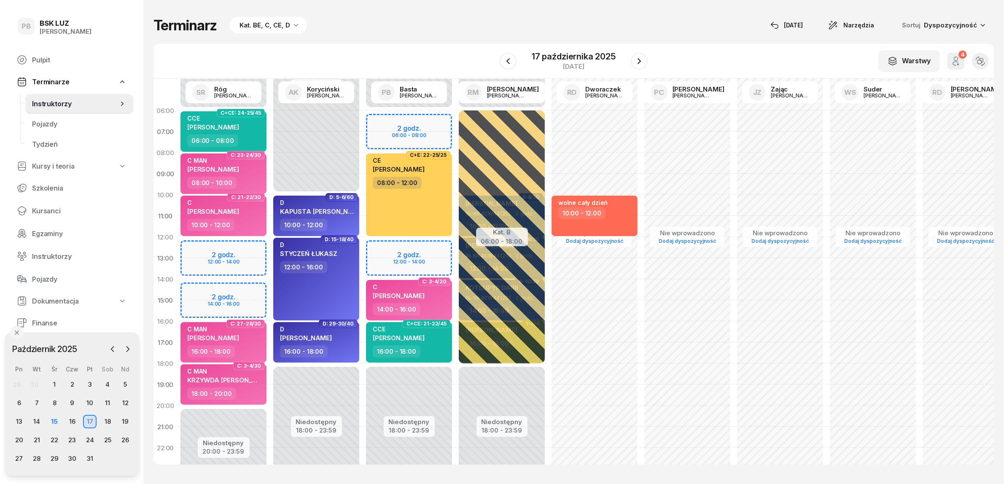
drag, startPoint x: 409, startPoint y: 28, endPoint x: 415, endPoint y: 56, distance: 28.5
click at [409, 28] on div "Terminarz Kat. BE, C, CE, D [DATE] Narzędzia Sortuj Dyspozycyjność" at bounding box center [573, 25] width 840 height 17
click at [469, 26] on div "Terminarz Kat. BE, C, CE, D [DATE] Narzędzia Sortuj Dyspozycyjność" at bounding box center [573, 25] width 840 height 17
click at [474, 48] on div "W Wybierz AK [PERSON_NAME] BP [PERSON_NAME] DP [PERSON_NAME] GS [PERSON_NAME] I…" at bounding box center [573, 61] width 840 height 35
click at [56, 423] on div "15" at bounding box center [54, 421] width 13 height 13
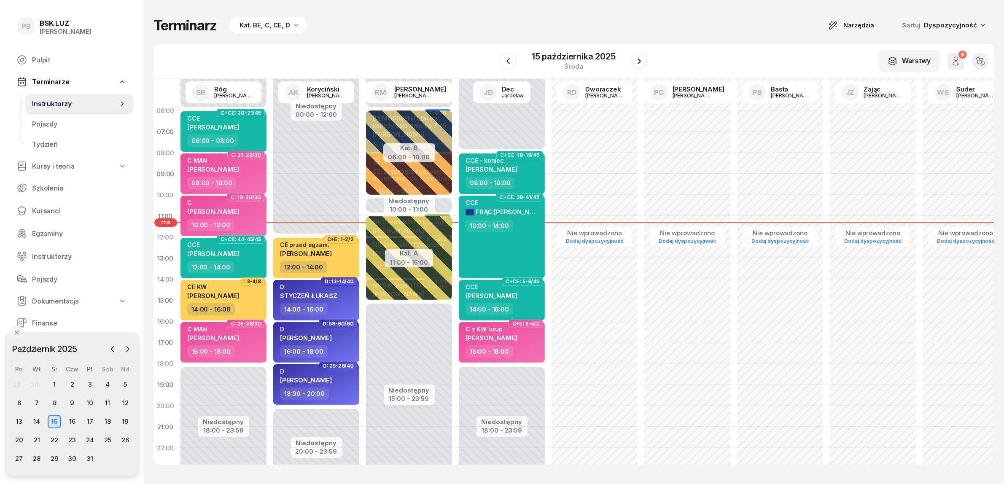
click at [408, 36] on div "Terminarz Kat. BE, C, CE, D Narzędzia Sortuj Dyspozycyjność W Wybierz AK [PERSO…" at bounding box center [573, 241] width 840 height 482
click at [479, 38] on div "Terminarz Kat. BE, C, CE, D Narzędzia Sortuj Dyspozycyjność W Wybierz AK [PERSO…" at bounding box center [573, 241] width 840 height 482
click at [361, 7] on div "Terminarz Kat. BE, C, CE, D Narzędzia Sortuj Dyspozycyjność W Wybierz AK [PERSO…" at bounding box center [573, 241] width 840 height 482
click at [279, 32] on div "Kat. BE, C, CE, D" at bounding box center [268, 25] width 78 height 17
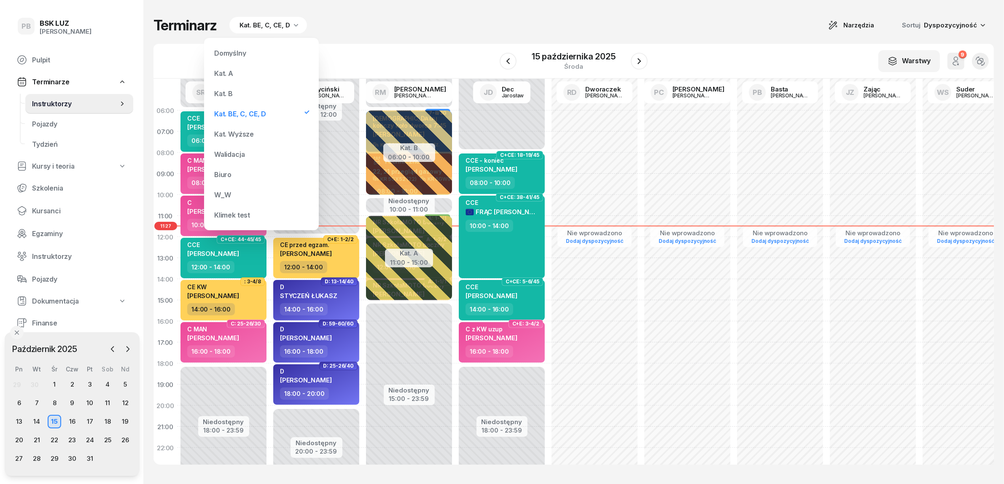
click at [228, 90] on div "Kat. B" at bounding box center [223, 93] width 19 height 7
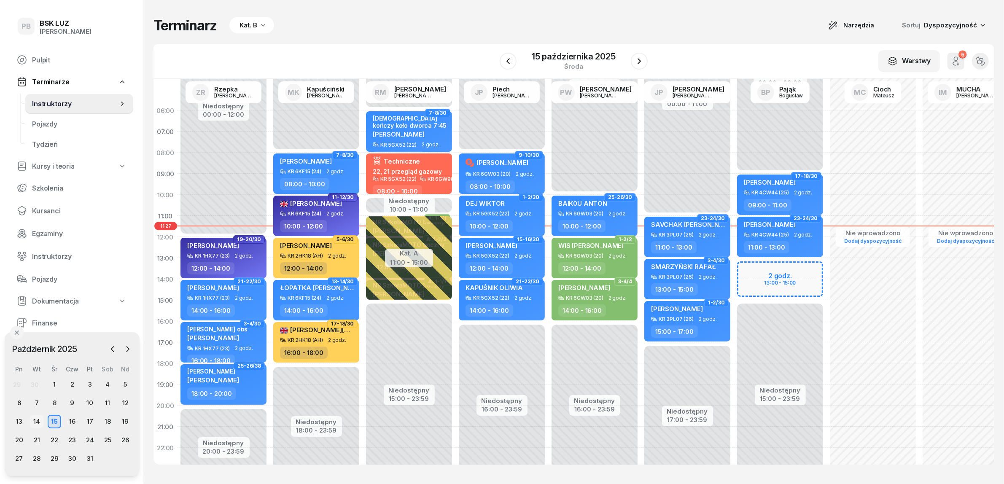
click at [35, 415] on div "14" at bounding box center [36, 421] width 13 height 13
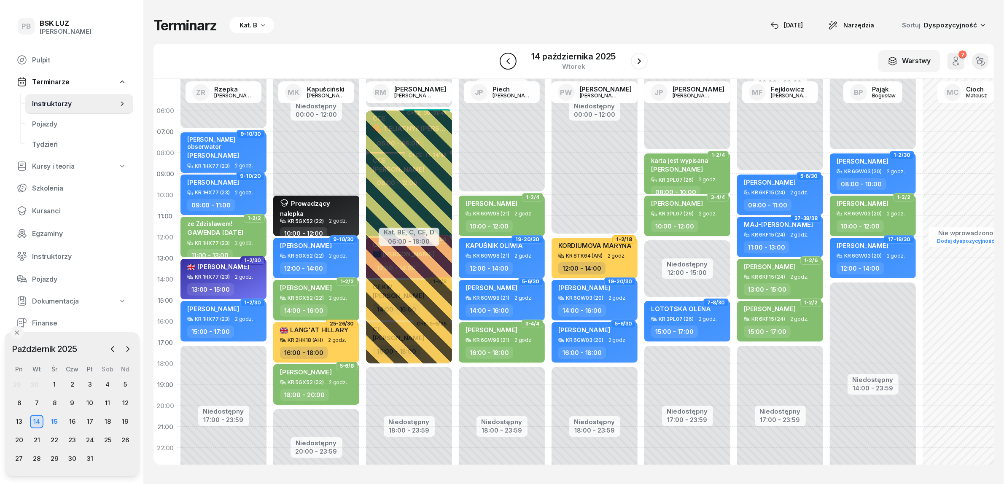
click at [507, 64] on icon "button" at bounding box center [508, 61] width 10 height 10
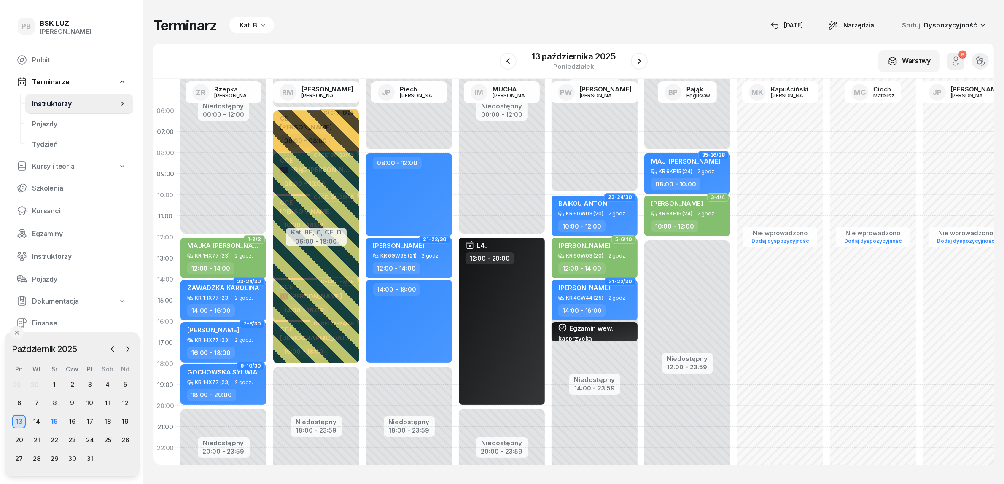
click at [707, 40] on div "Terminarz Kat. B [DATE] Narzędzia Sortuj Dyspozycyjność W Wybierz AK [PERSON_NA…" at bounding box center [573, 241] width 840 height 482
click at [70, 416] on div "16" at bounding box center [71, 421] width 13 height 13
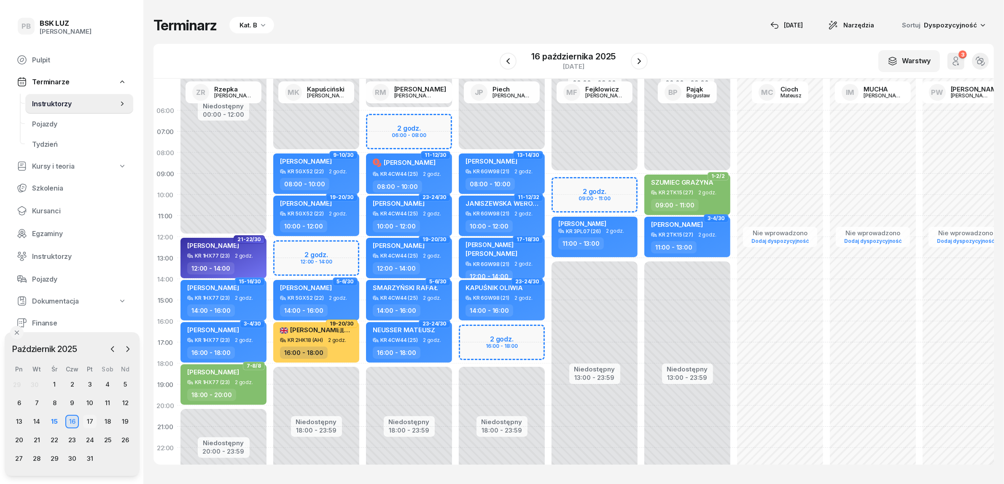
click at [95, 420] on div "17" at bounding box center [89, 421] width 13 height 13
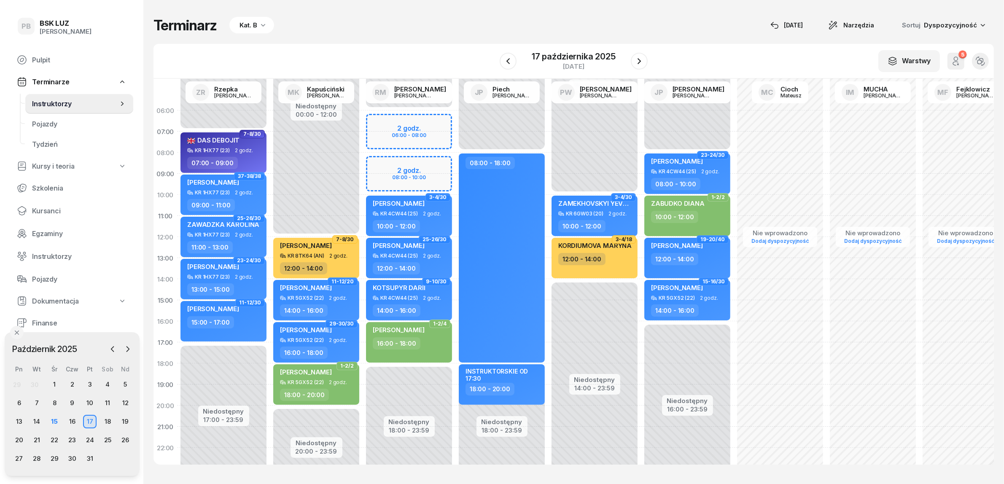
click at [368, 28] on div "Terminarz Kat. B [DATE] Narzędzia Sortuj Dyspozycyjność" at bounding box center [573, 25] width 840 height 17
click at [713, 46] on div "W Wybierz AK [PERSON_NAME] BP [PERSON_NAME] DP [PERSON_NAME] GS [PERSON_NAME] I…" at bounding box center [573, 61] width 840 height 35
click at [462, 40] on div "Terminarz Kat. B [DATE] Narzędzia Sortuj Dyspozycyjność W Wybierz AK [PERSON_NA…" at bounding box center [573, 241] width 840 height 482
click at [474, 26] on div "Terminarz Kat. B [DATE] Narzędzia Sortuj Dyspozycyjność" at bounding box center [573, 25] width 840 height 17
click at [709, 43] on div "Terminarz Kat. B [DATE] Narzędzia Sortuj Dyspozycyjność W Wybierz AK [PERSON_NA…" at bounding box center [573, 241] width 840 height 482
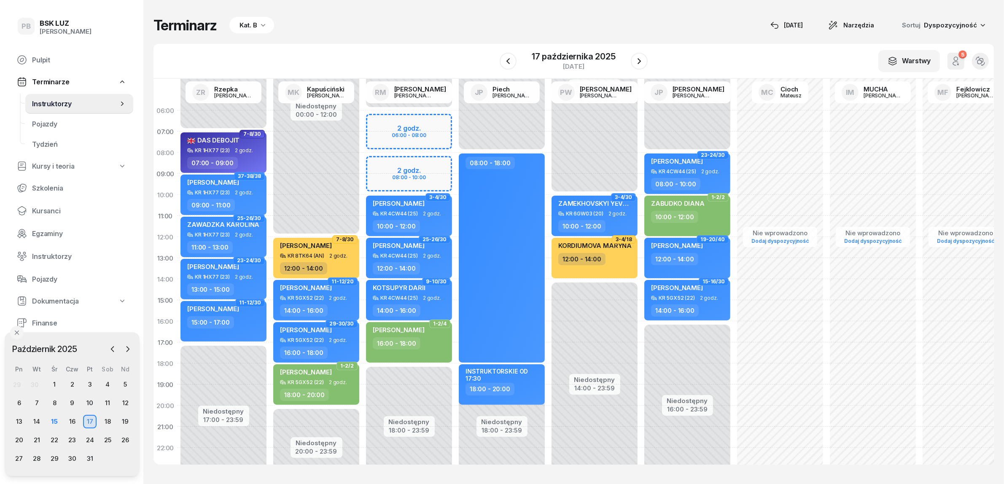
click at [260, 26] on icon "button" at bounding box center [263, 25] width 8 height 8
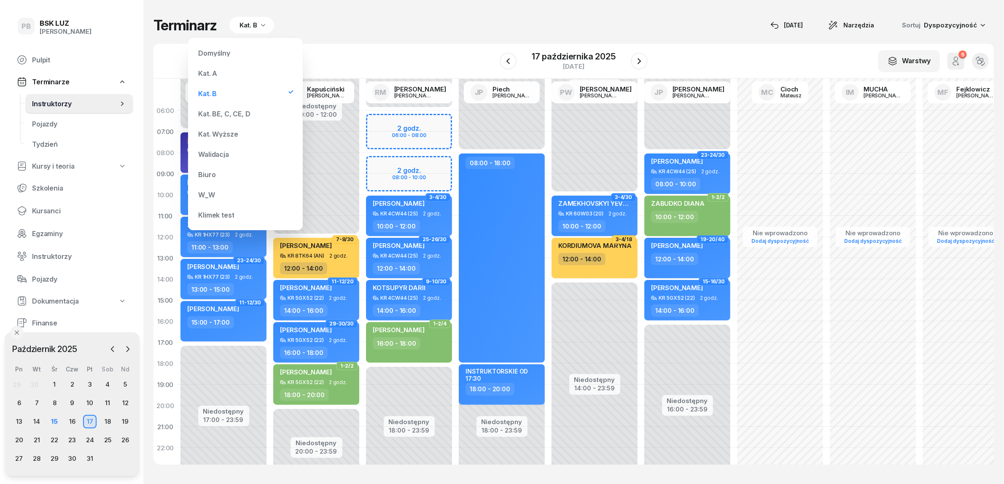
click at [250, 112] on div "Kat. BE, C, CE, D" at bounding box center [224, 113] width 52 height 7
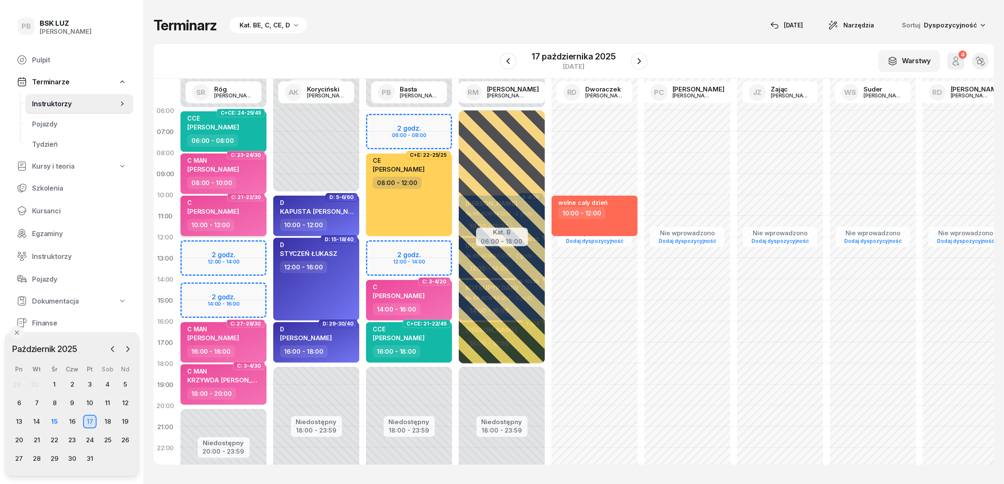
click at [252, 222] on div "10:00 - 12:00" at bounding box center [224, 225] width 74 height 12
select select "10"
select select "12"
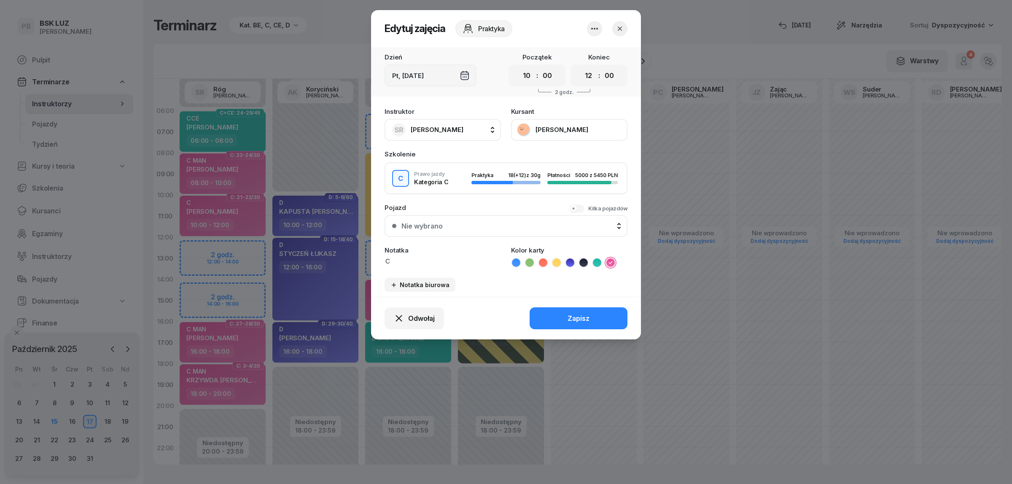
click at [412, 258] on textarea "C" at bounding box center [443, 261] width 116 height 9
type textarea "C (Kursant musi skończyć o 12:00)"
click at [591, 315] on button "Zapisz" at bounding box center [579, 318] width 98 height 22
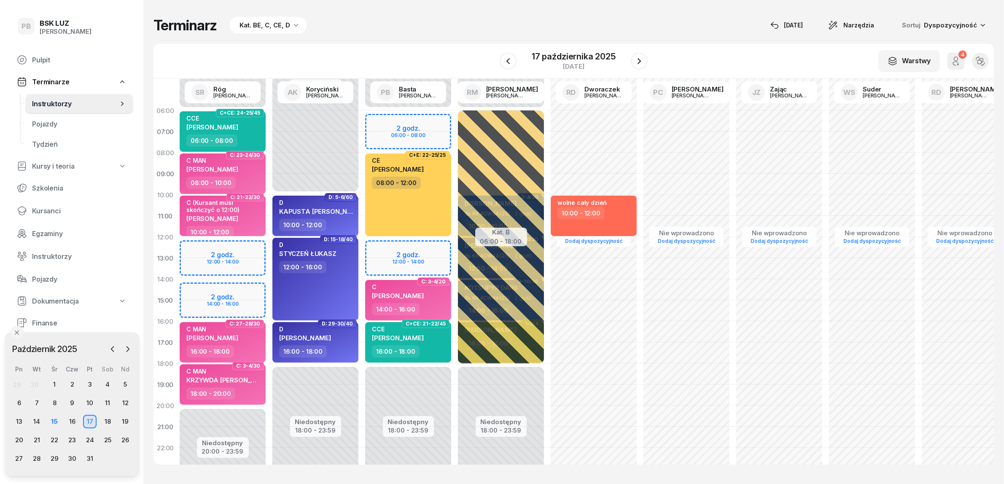
click at [371, 30] on div "Terminarz Kat. BE, C, CE, D [DATE] Narzędzia Sortuj Dyspozycyjność" at bounding box center [573, 25] width 840 height 17
click at [53, 422] on div "15" at bounding box center [54, 421] width 13 height 13
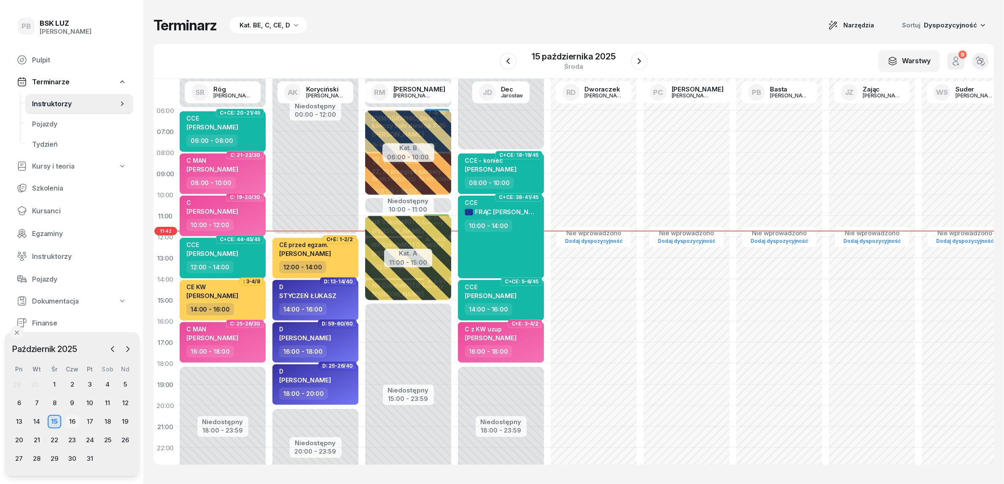
click at [73, 422] on div "16" at bounding box center [71, 421] width 13 height 13
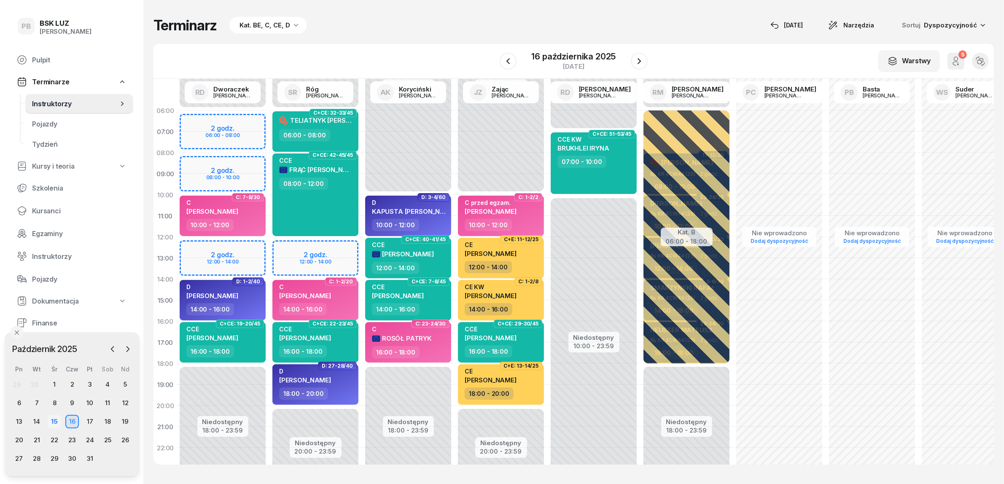
click at [53, 420] on div "15" at bounding box center [54, 421] width 13 height 13
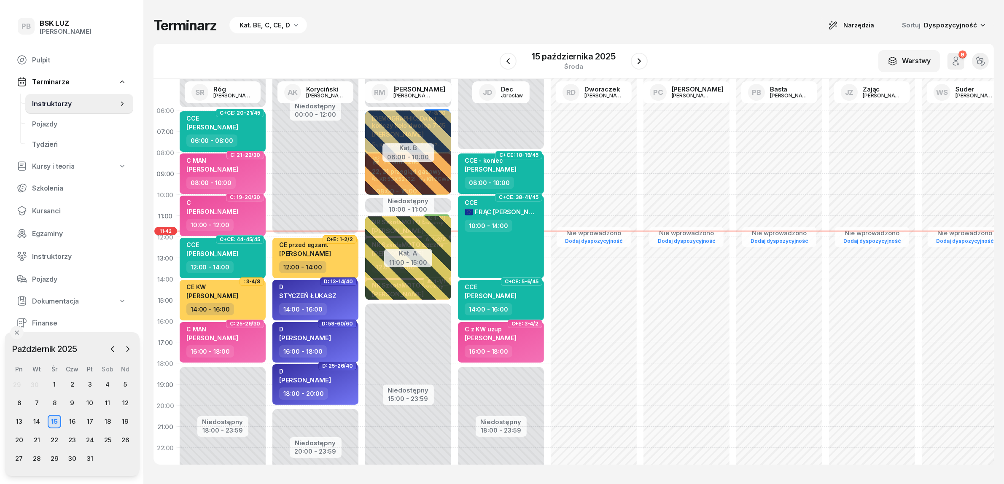
click at [285, 24] on div "Kat. BE, C, CE, D" at bounding box center [265, 25] width 51 height 10
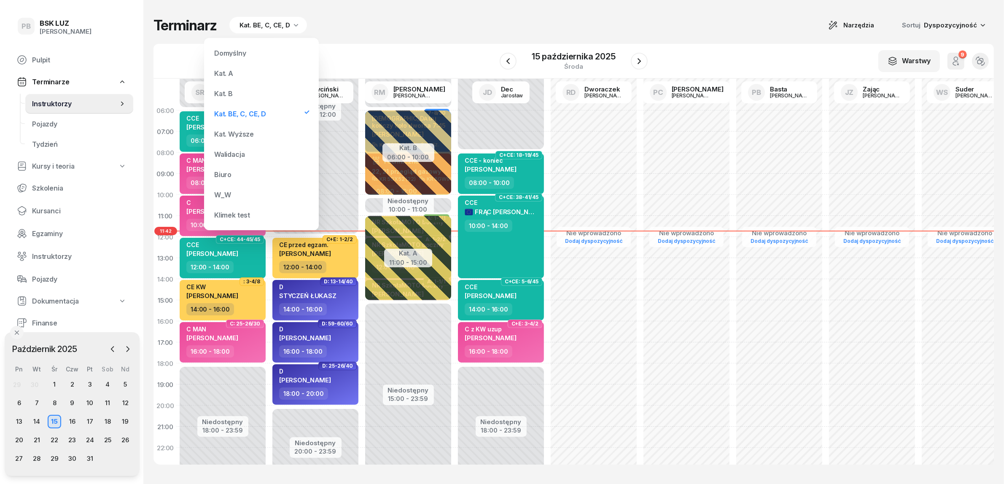
click at [253, 93] on div "Kat. B" at bounding box center [261, 93] width 101 height 17
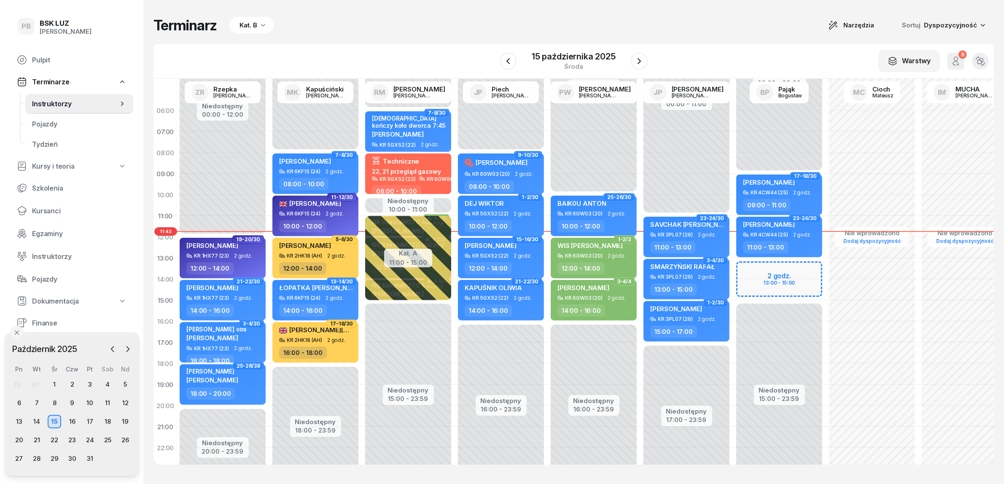
click at [402, 21] on div "Terminarz Kat. B Narzędzia Sortuj Dyspozycyjność" at bounding box center [573, 25] width 840 height 17
click at [75, 421] on div "16" at bounding box center [71, 421] width 13 height 13
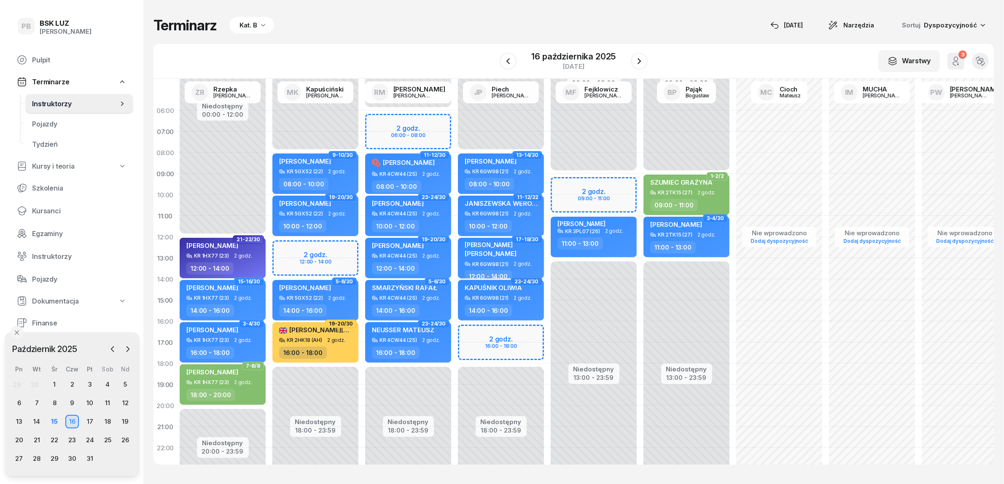
click at [528, 250] on div "[PERSON_NAME] [PERSON_NAME]" at bounding box center [502, 251] width 74 height 20
select select "12"
select select "14"
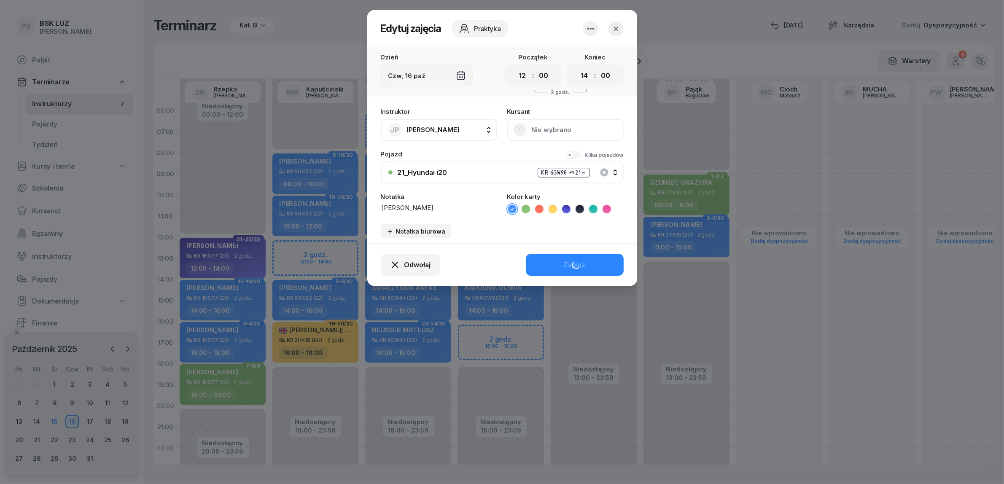
scroll to position [0, 0]
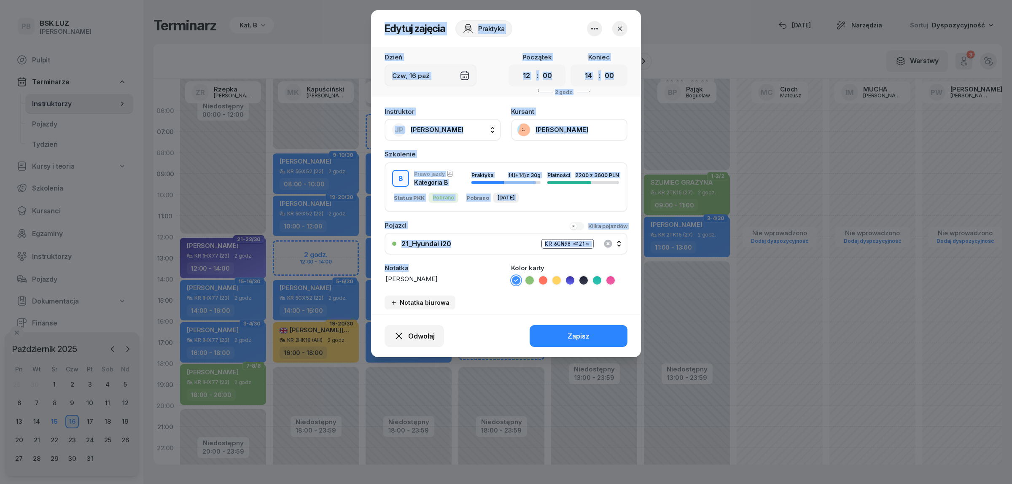
drag, startPoint x: 441, startPoint y: 271, endPoint x: 350, endPoint y: 271, distance: 91.1
click at [344, 270] on div "Edytuj zajęcia Praktyka Dzień [DATE] Początek 00 01 02 03 04 05 06 07 08 09 10 …" at bounding box center [506, 242] width 1012 height 484
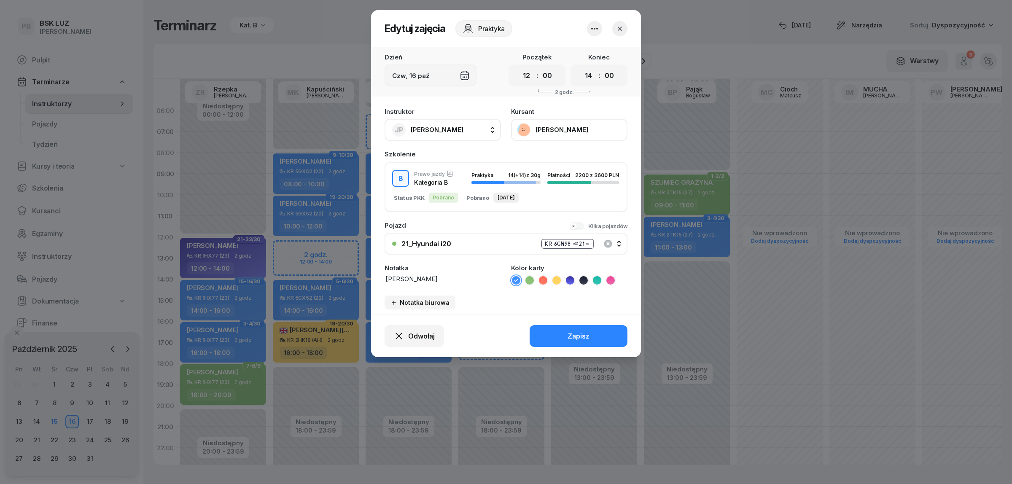
click at [436, 275] on textarea "[PERSON_NAME]" at bounding box center [443, 279] width 116 height 9
click at [560, 325] on button "Zapisz" at bounding box center [579, 336] width 98 height 22
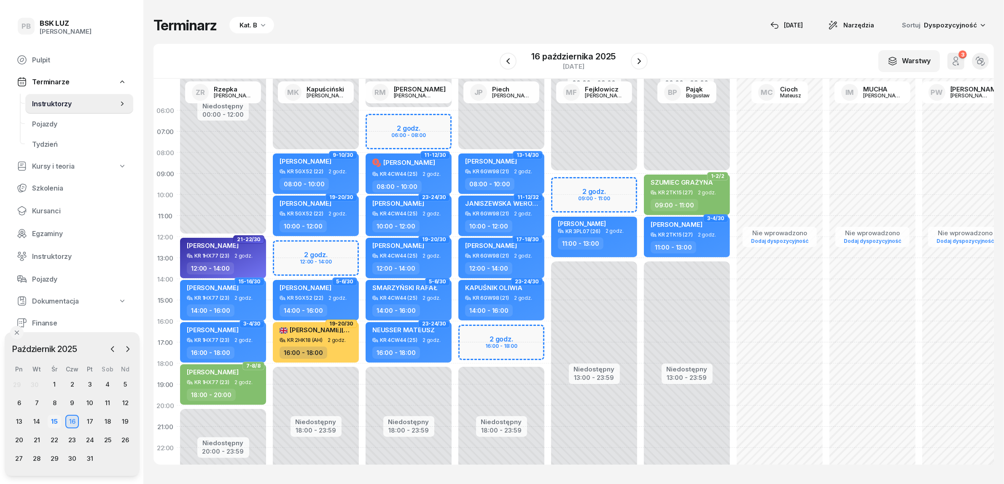
click at [59, 420] on div "15" at bounding box center [54, 421] width 13 height 13
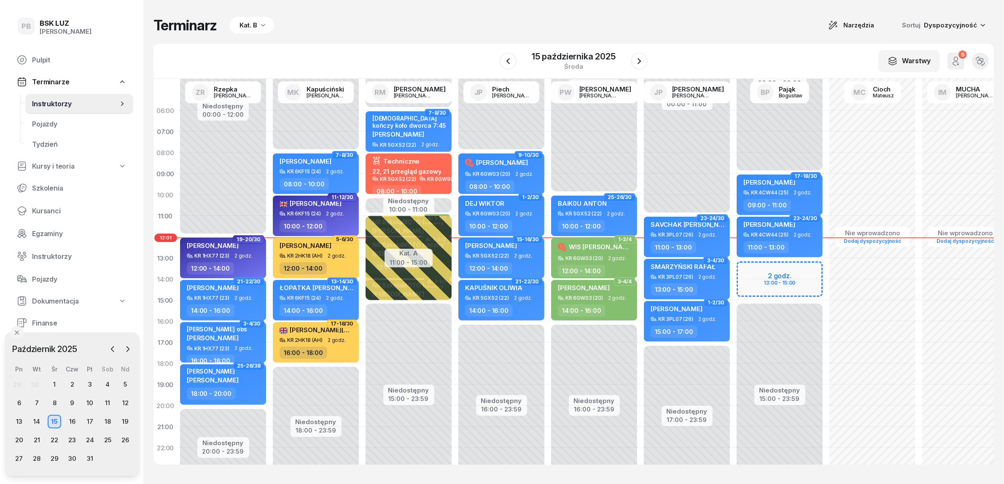
click at [319, 32] on div "Terminarz Kat. B Narzędzia Sortuj Dyspozycyjność" at bounding box center [573, 25] width 840 height 17
click at [36, 422] on div "14" at bounding box center [36, 421] width 13 height 13
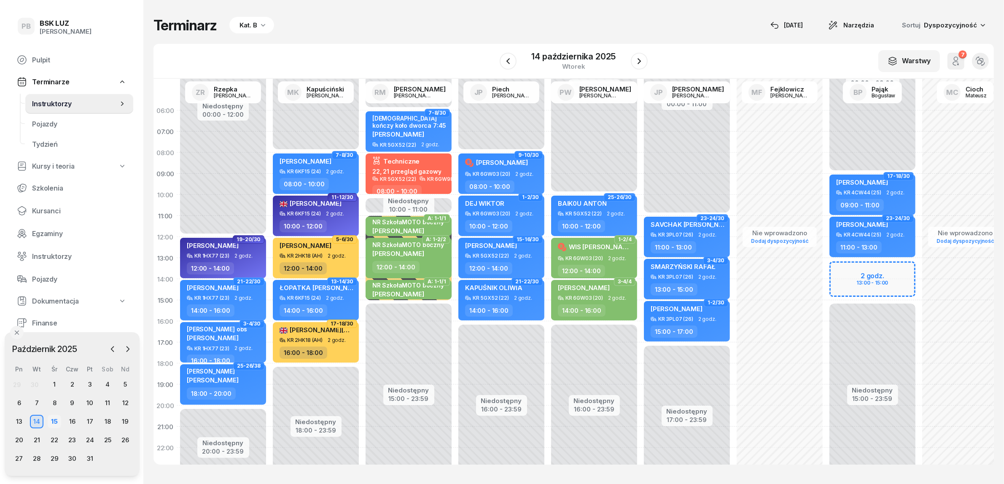
click at [55, 423] on div "15" at bounding box center [54, 421] width 13 height 13
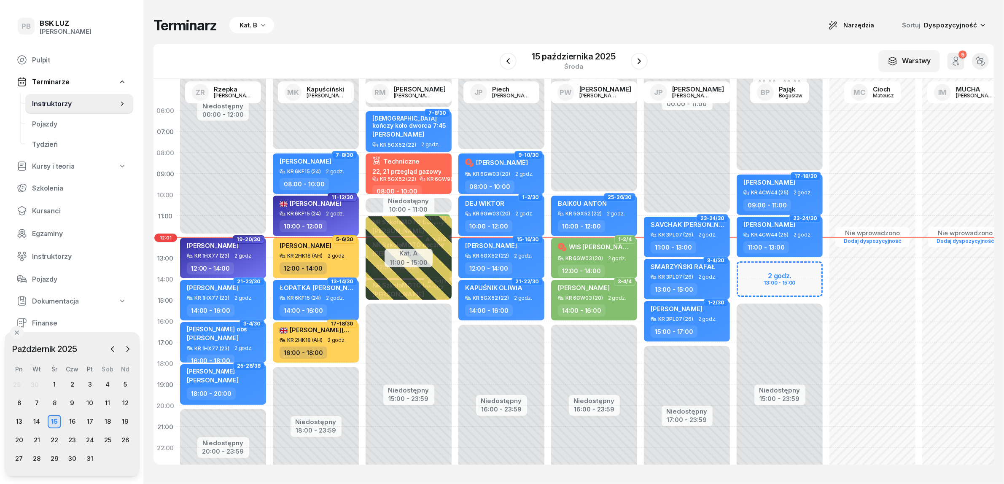
click at [347, 49] on div "W Wybierz AK [PERSON_NAME] BP [PERSON_NAME] DP [PERSON_NAME] GS [PERSON_NAME] I…" at bounding box center [573, 61] width 840 height 35
click at [409, 51] on div "W Wybierz AK [PERSON_NAME] BP [PERSON_NAME] DP [PERSON_NAME] GS [PERSON_NAME] I…" at bounding box center [573, 61] width 840 height 35
click at [407, 39] on div "Terminarz Kat. B Narzędzia Sortuj Dyspozycyjność W Wybierz AK [PERSON_NAME] BP …" at bounding box center [573, 241] width 840 height 482
click at [452, 33] on div "Terminarz Kat. B Narzędzia Sortuj Dyspozycyjność" at bounding box center [573, 25] width 840 height 17
click at [419, 48] on div "W Wybierz AK [PERSON_NAME] BP [PERSON_NAME] DP [PERSON_NAME] GS [PERSON_NAME] I…" at bounding box center [573, 61] width 840 height 35
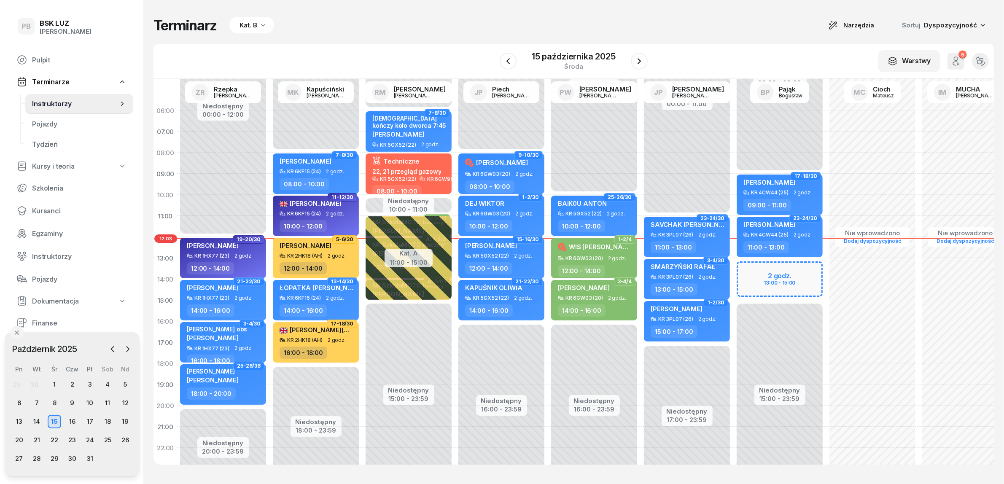
click at [391, 39] on div "Terminarz Kat. B Narzędzia Sortuj Dyspozycyjność W Wybierz AK [PERSON_NAME] BP …" at bounding box center [573, 241] width 840 height 482
click at [395, 35] on div "Terminarz Kat. B Narzędzia Sortuj Dyspozycyjność W Wybierz AK [PERSON_NAME] BP …" at bounding box center [573, 241] width 840 height 482
click at [409, 24] on div "Terminarz Kat. B Narzędzia Sortuj Dyspozycyjność" at bounding box center [573, 25] width 840 height 17
